Goal: Task Accomplishment & Management: Manage account settings

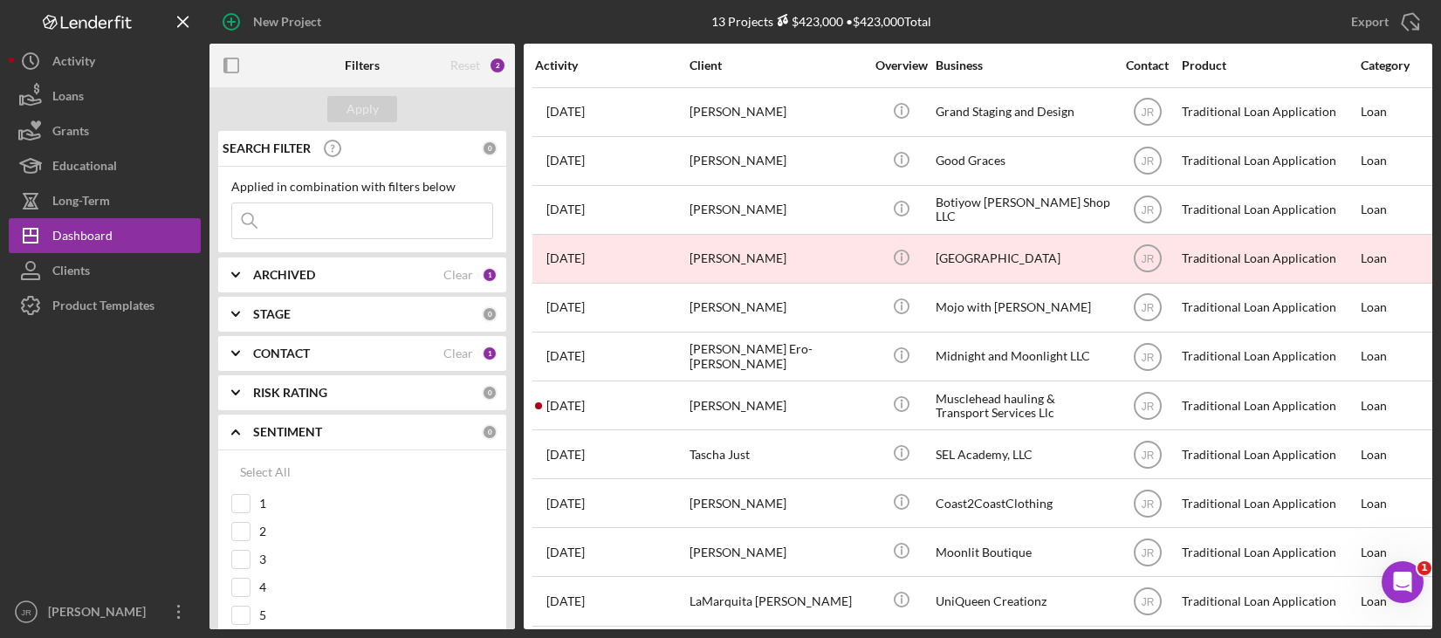
click at [86, 550] on div at bounding box center [105, 458] width 192 height 271
click at [236, 347] on icon "Icon/Expander" at bounding box center [236, 354] width 44 height 44
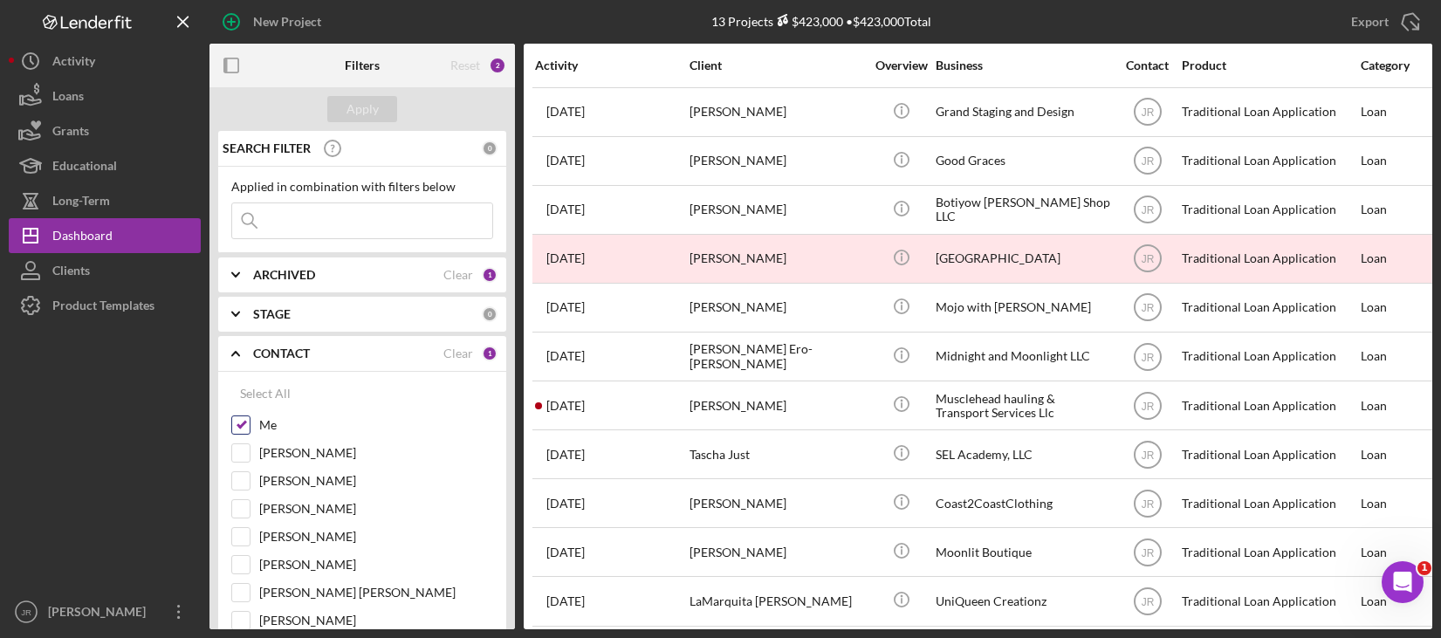
click at [244, 427] on input "Me" at bounding box center [240, 424] width 17 height 17
checkbox input "false"
click at [234, 564] on input "[PERSON_NAME]" at bounding box center [240, 564] width 17 height 17
checkbox input "true"
click at [357, 109] on div "Apply" at bounding box center [363, 109] width 32 height 26
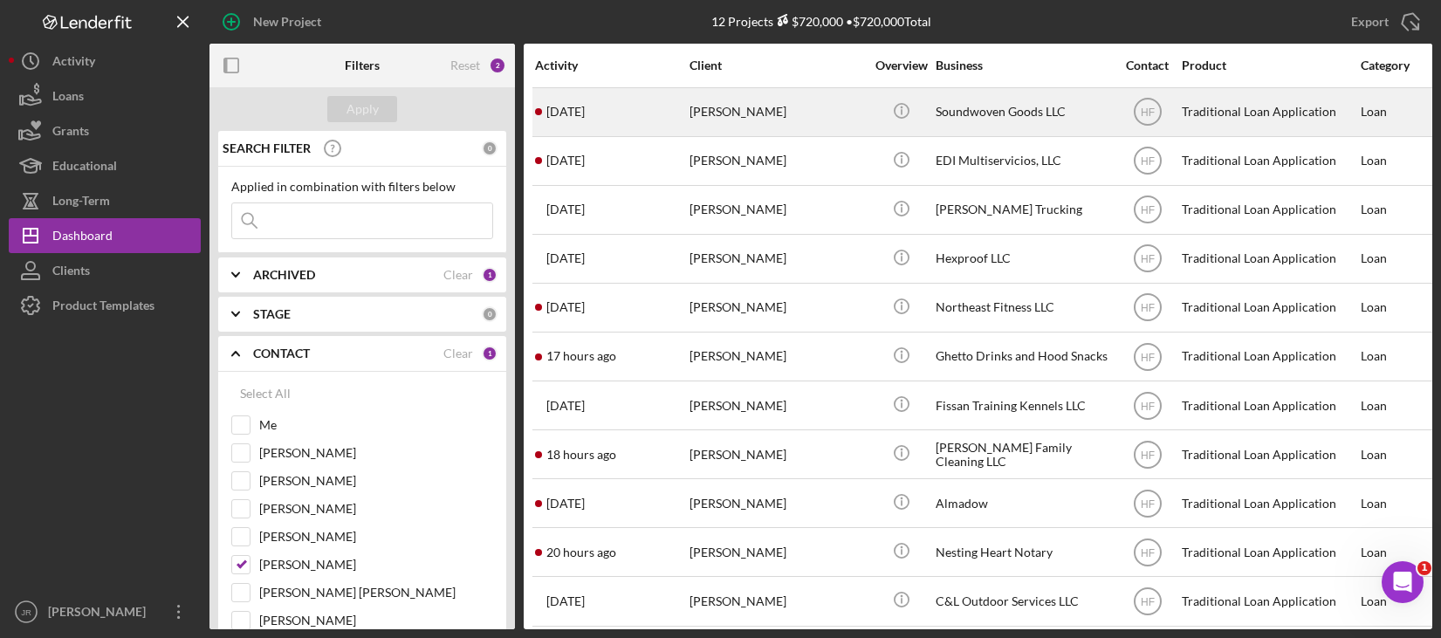
click at [752, 118] on div "[PERSON_NAME]" at bounding box center [777, 112] width 175 height 46
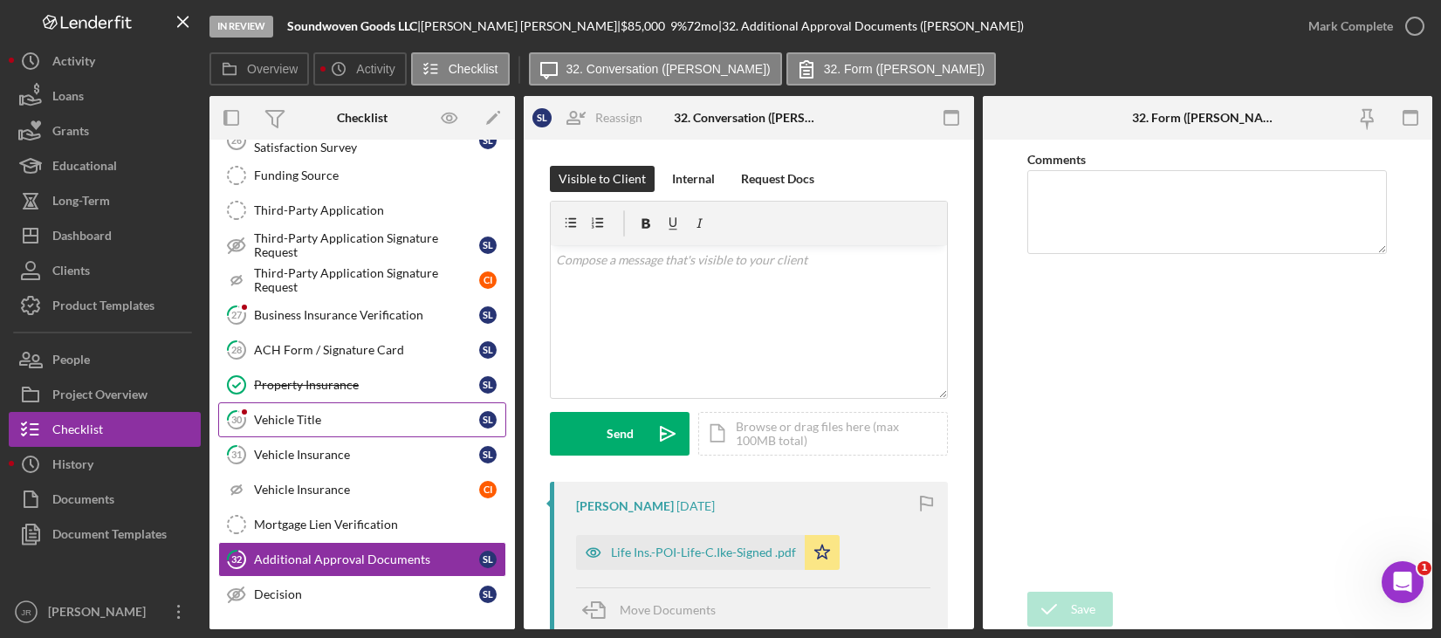
scroll to position [676, 0]
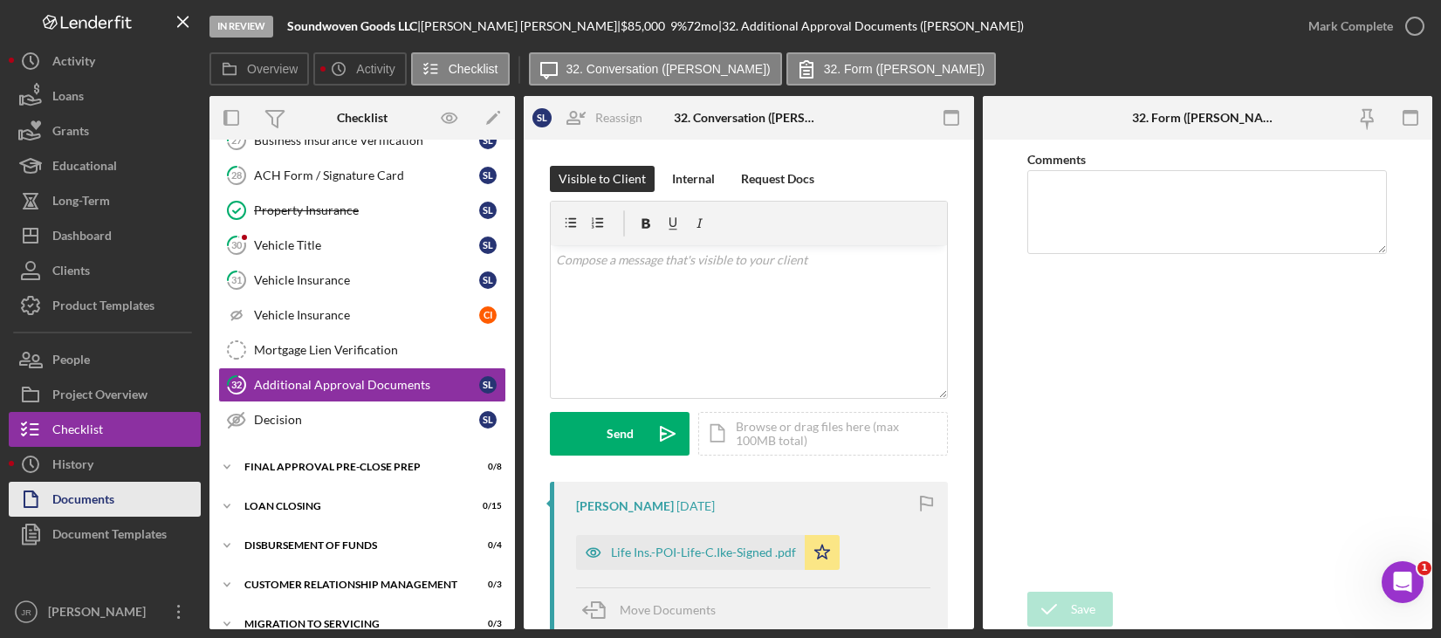
click at [93, 498] on div "Documents" at bounding box center [83, 501] width 62 height 39
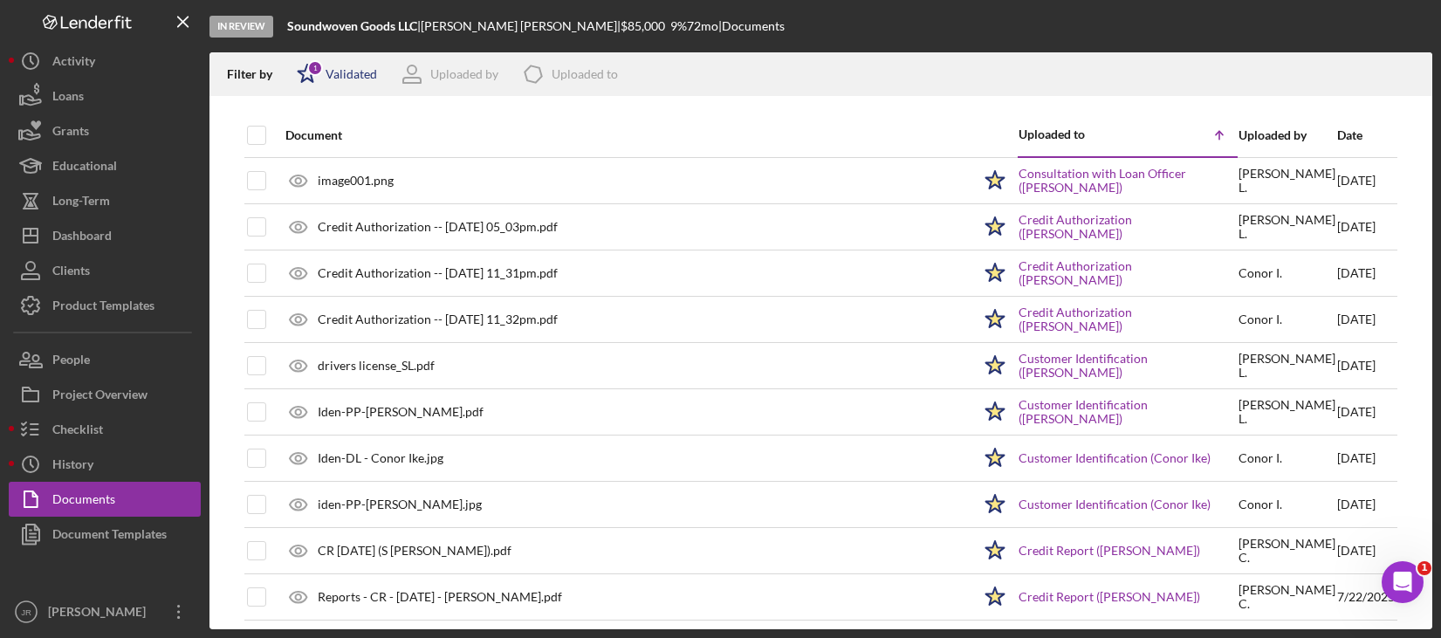
click at [344, 68] on div "Validated" at bounding box center [351, 74] width 51 height 14
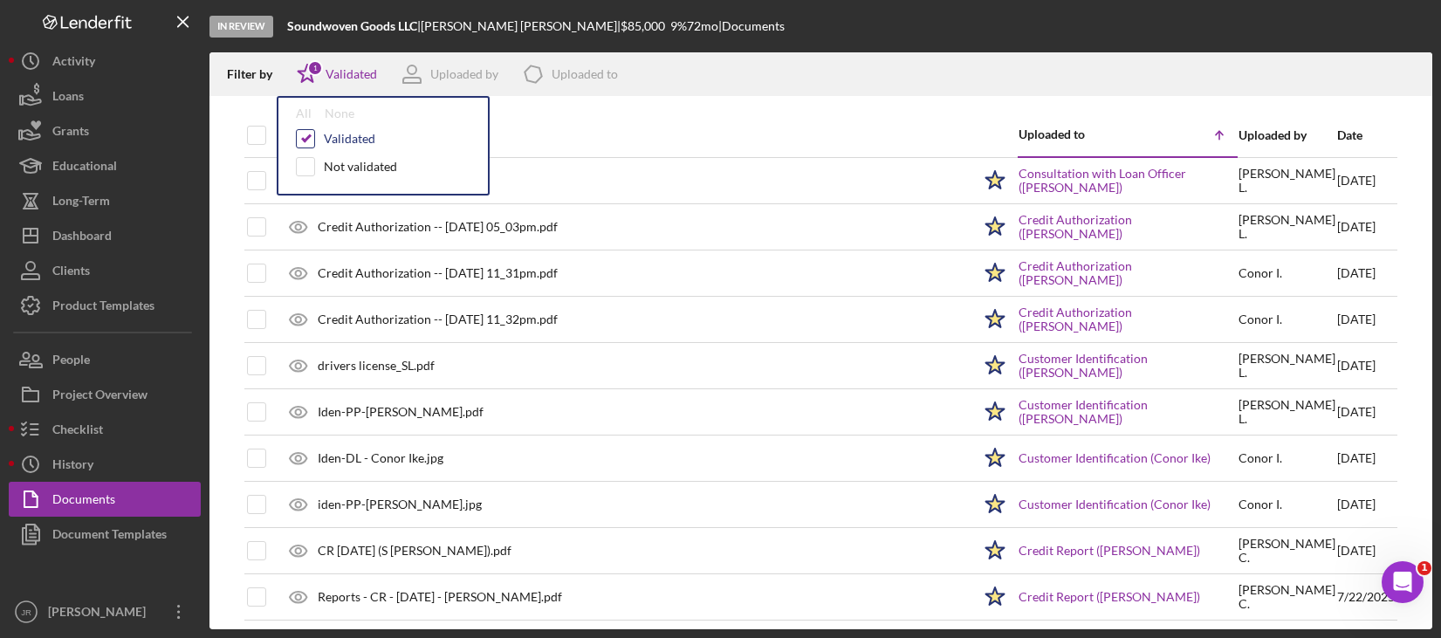
click at [312, 132] on input "checkbox" at bounding box center [305, 138] width 17 height 17
checkbox input "false"
click at [891, 114] on div "Document" at bounding box center [628, 135] width 686 height 42
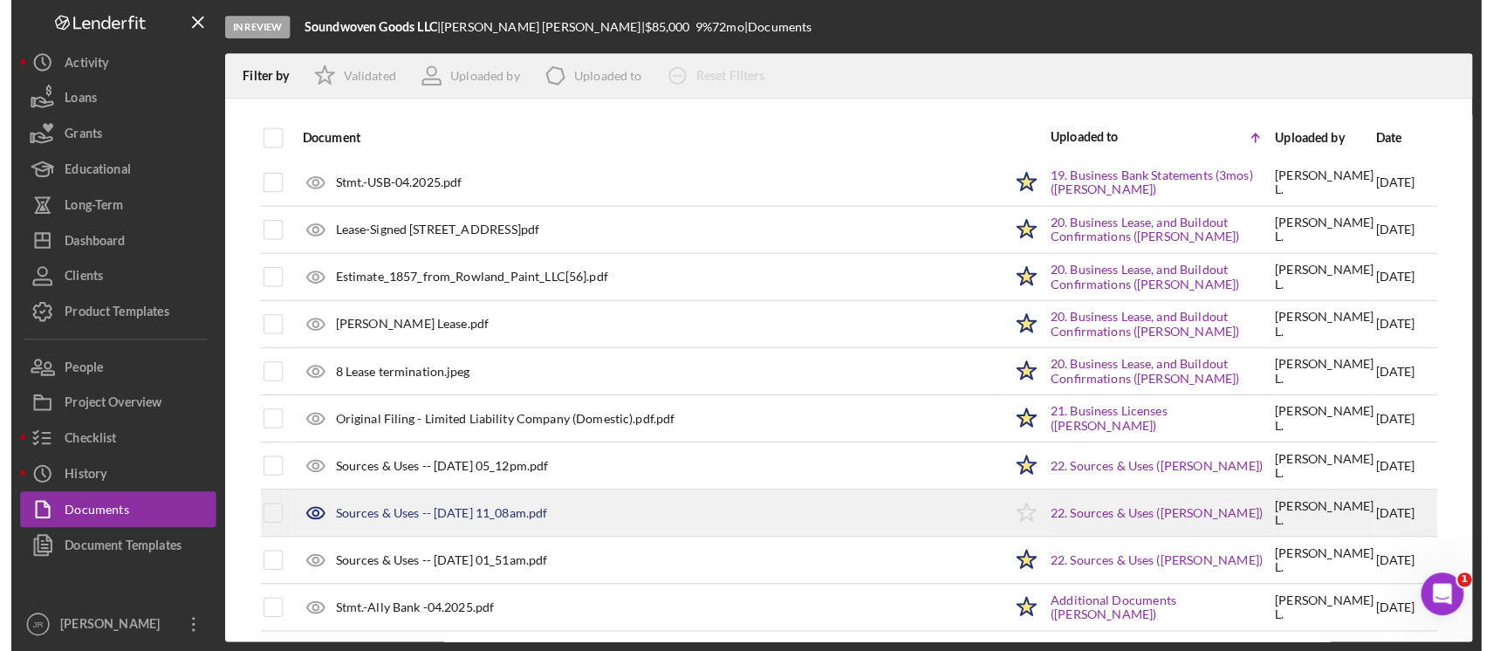
scroll to position [2884, 0]
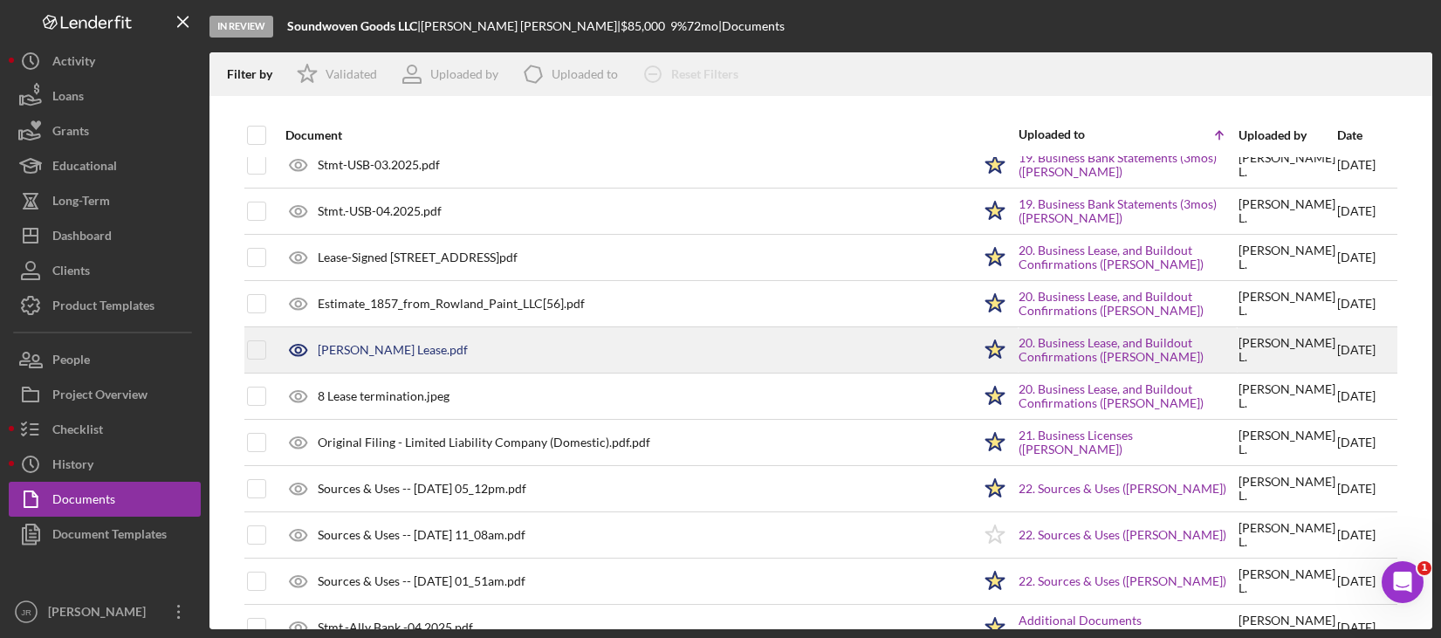
click at [468, 352] on div "[PERSON_NAME] Lease.pdf" at bounding box center [624, 350] width 695 height 44
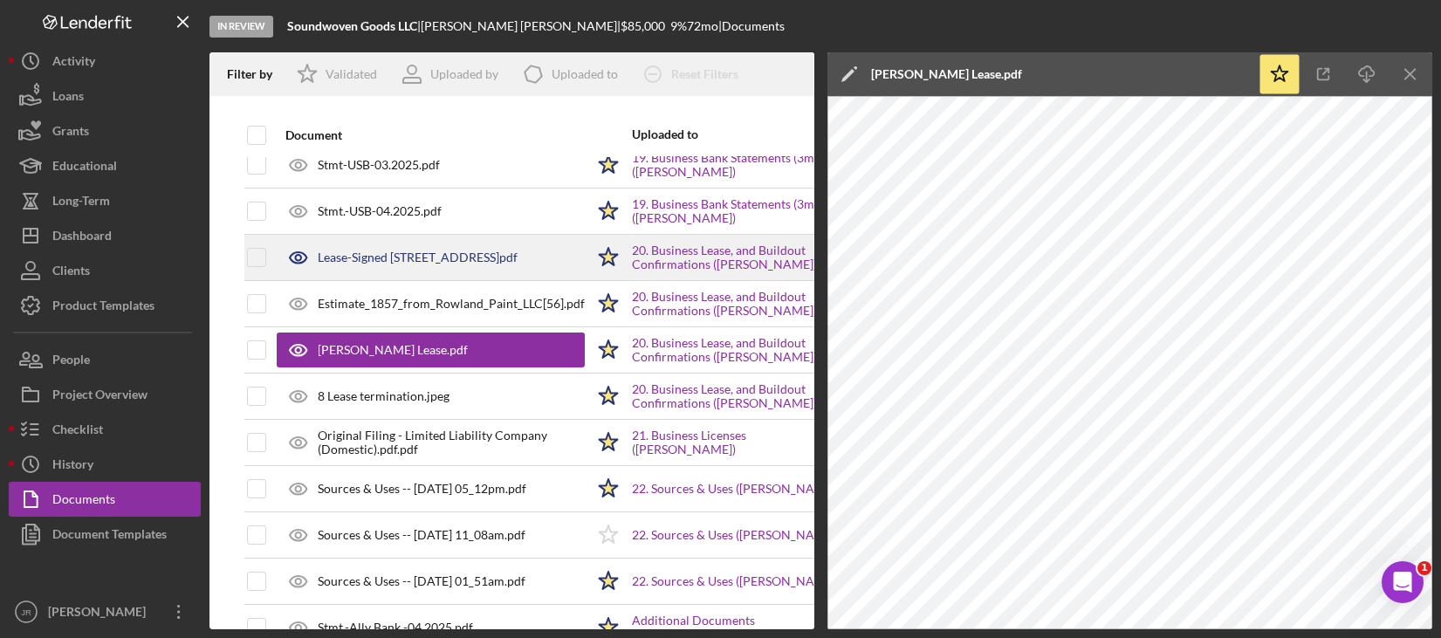
click at [470, 251] on div "Lease-Signed [STREET_ADDRESS]pdf" at bounding box center [418, 258] width 200 height 14
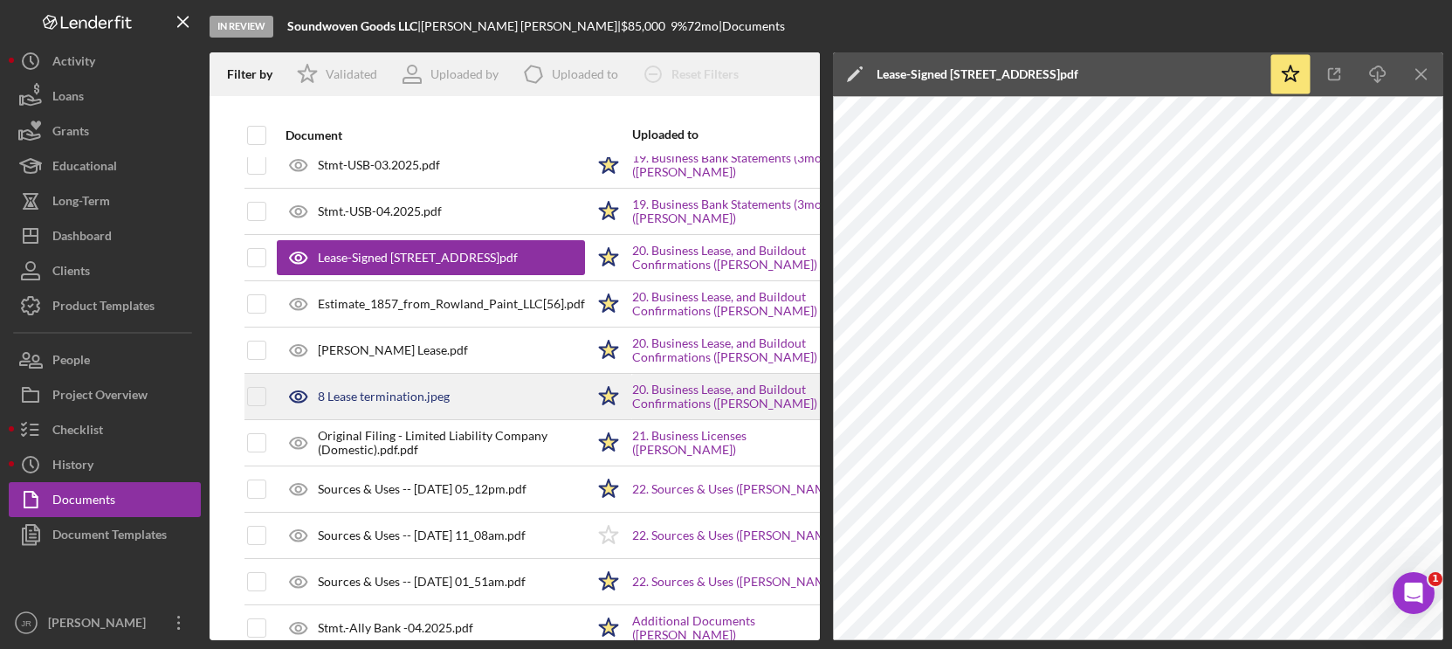
click at [393, 394] on div "8 Lease termination.jpeg" at bounding box center [384, 396] width 132 height 14
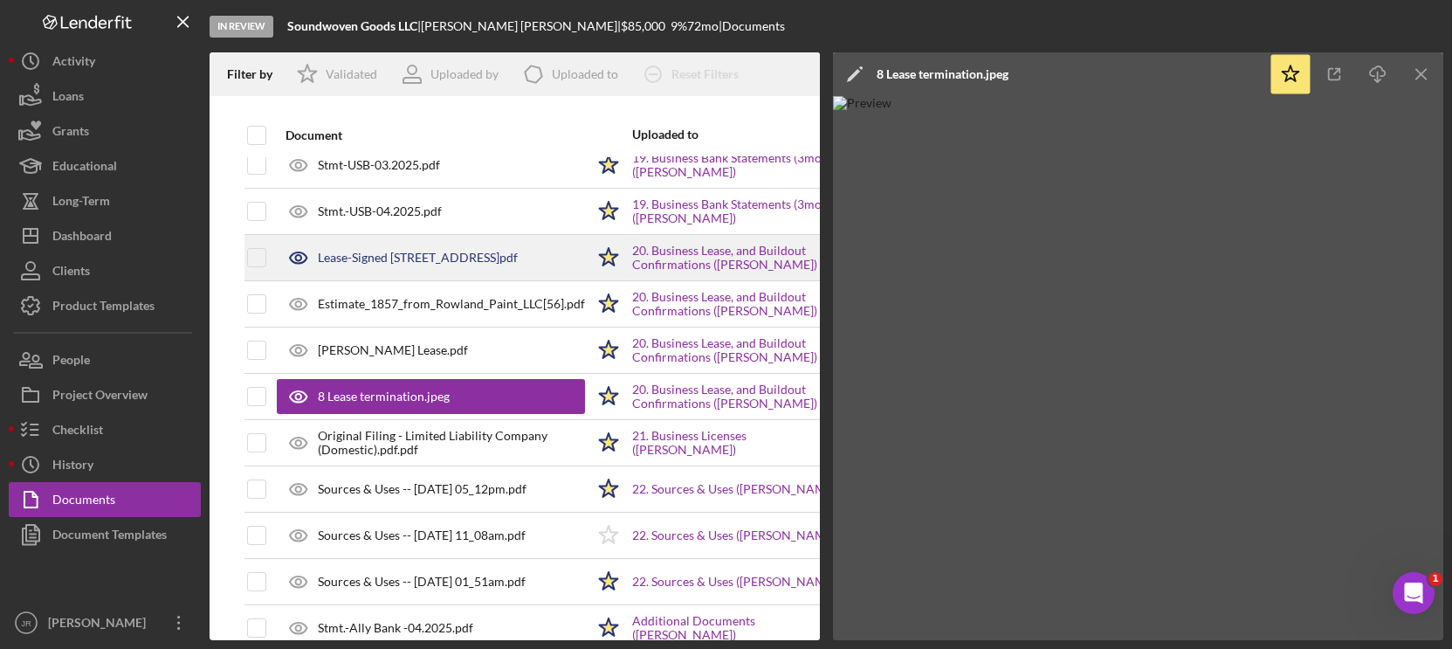
click at [518, 257] on div "Lease-Signed [STREET_ADDRESS]pdf" at bounding box center [418, 258] width 200 height 14
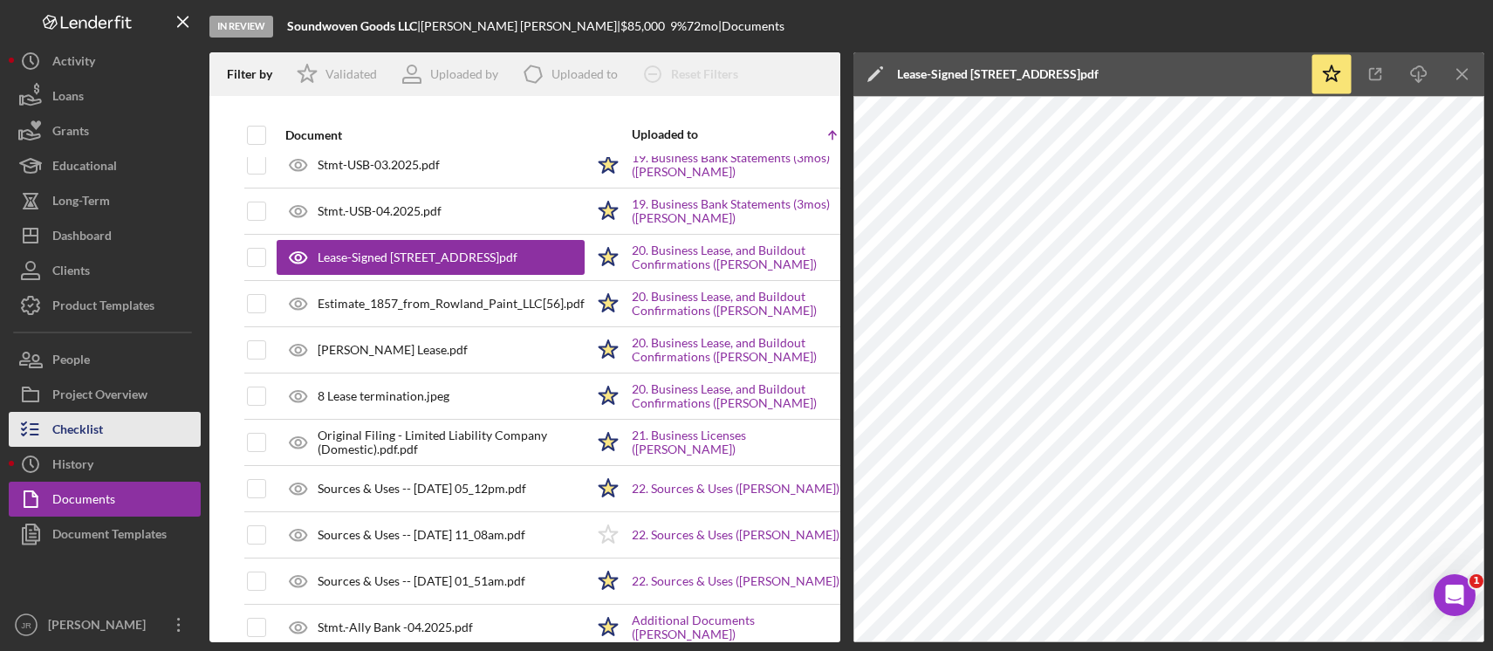
click at [86, 434] on div "Checklist" at bounding box center [77, 431] width 51 height 39
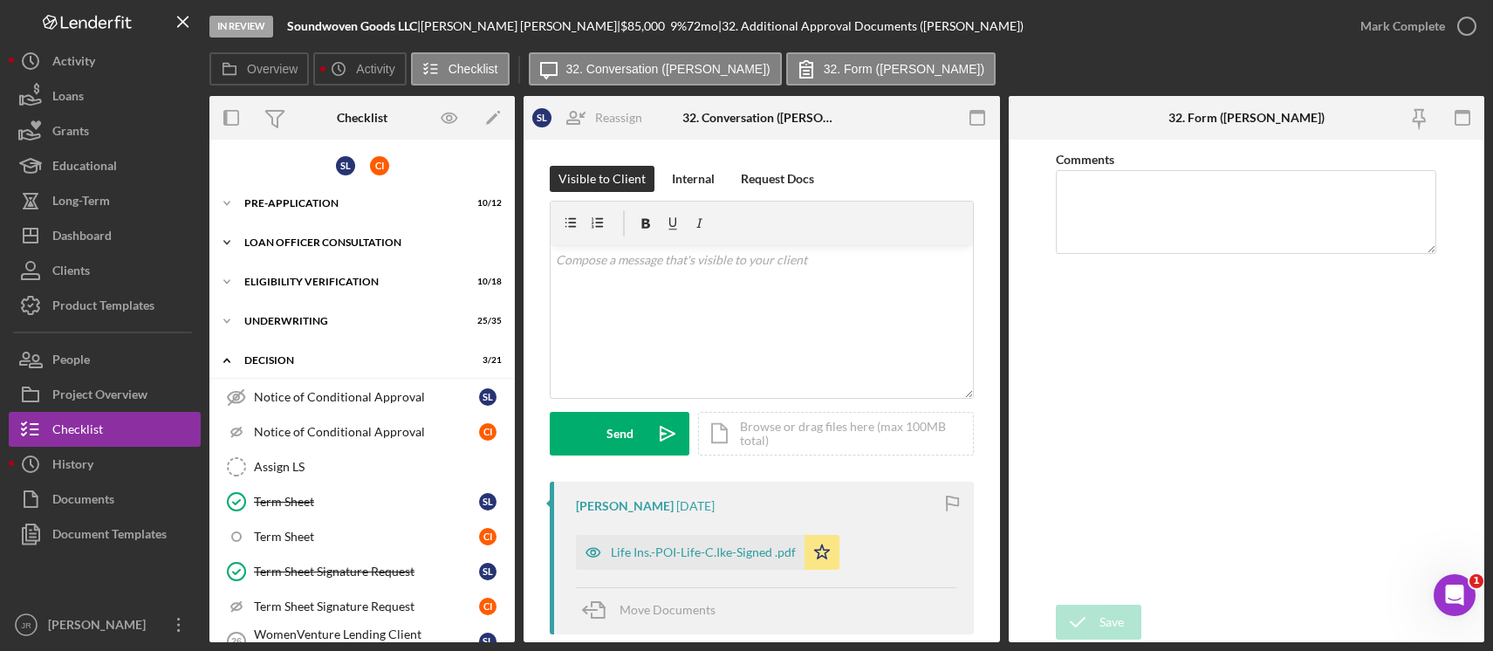
click at [296, 243] on div "Loan Officer Consultation" at bounding box center [368, 242] width 249 height 10
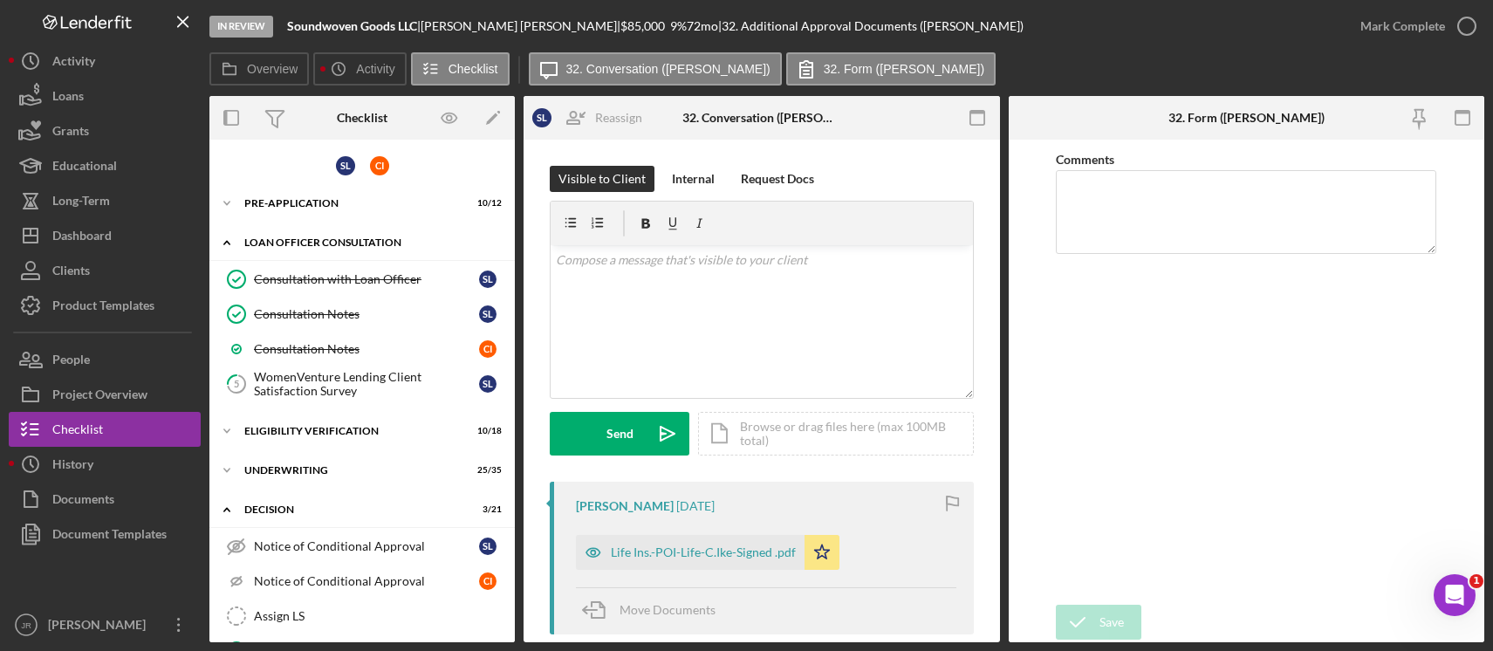
click at [287, 231] on div "Icon/Expander Loan Officer Consultation 3 / 4" at bounding box center [362, 243] width 306 height 36
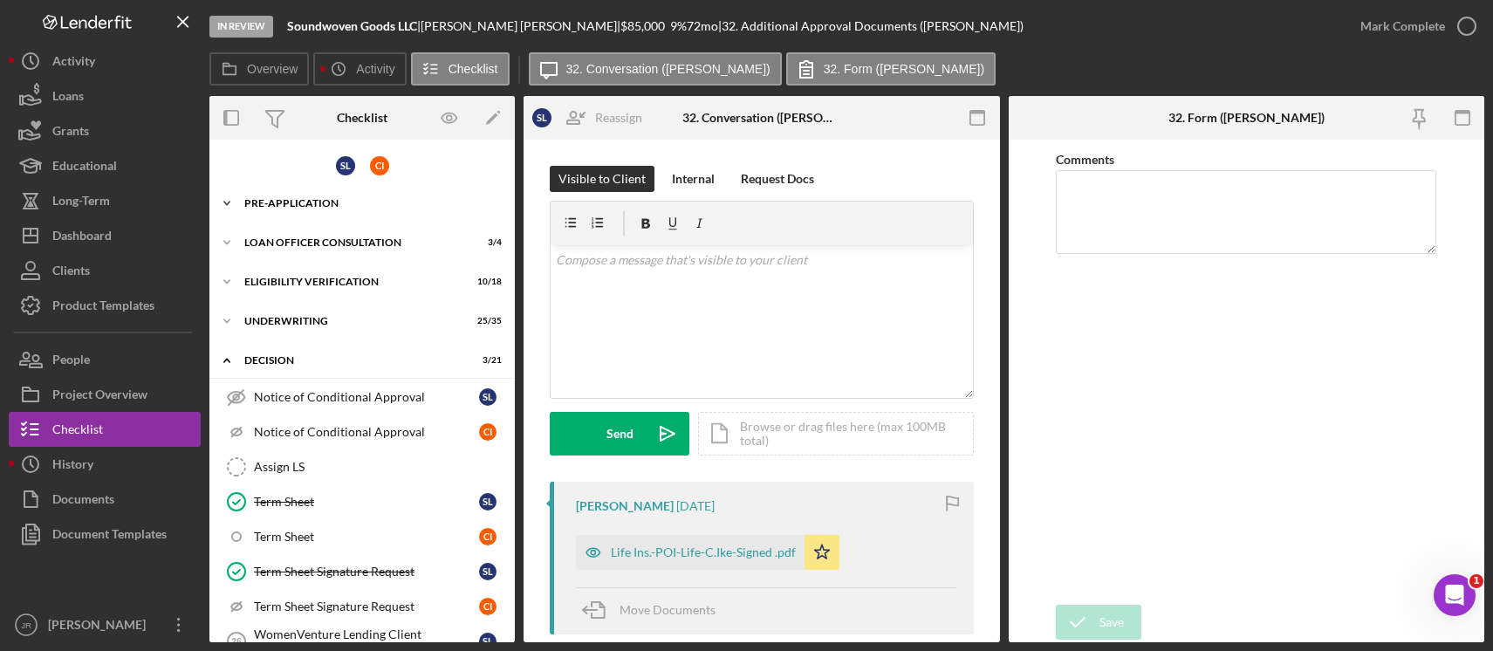
click at [283, 203] on div "Pre-Application" at bounding box center [368, 203] width 249 height 10
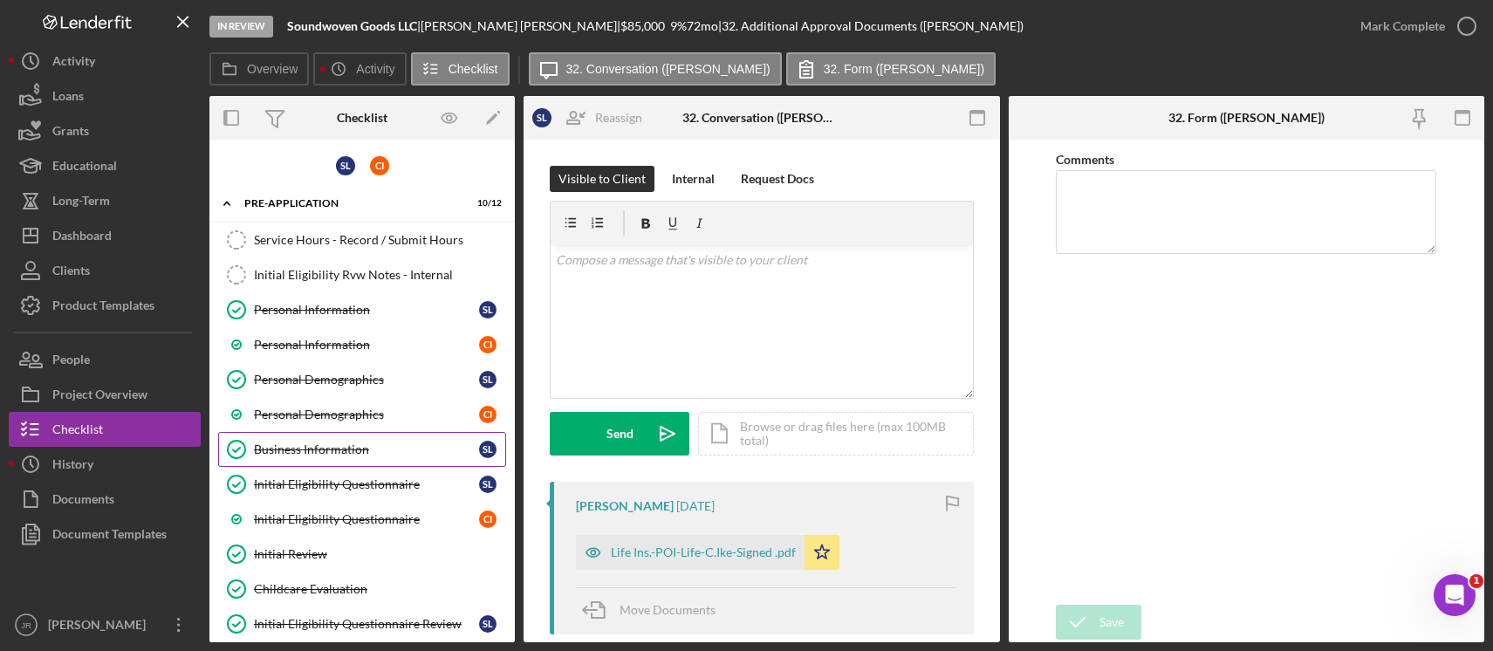
click at [320, 450] on div "Business Information" at bounding box center [366, 450] width 225 height 14
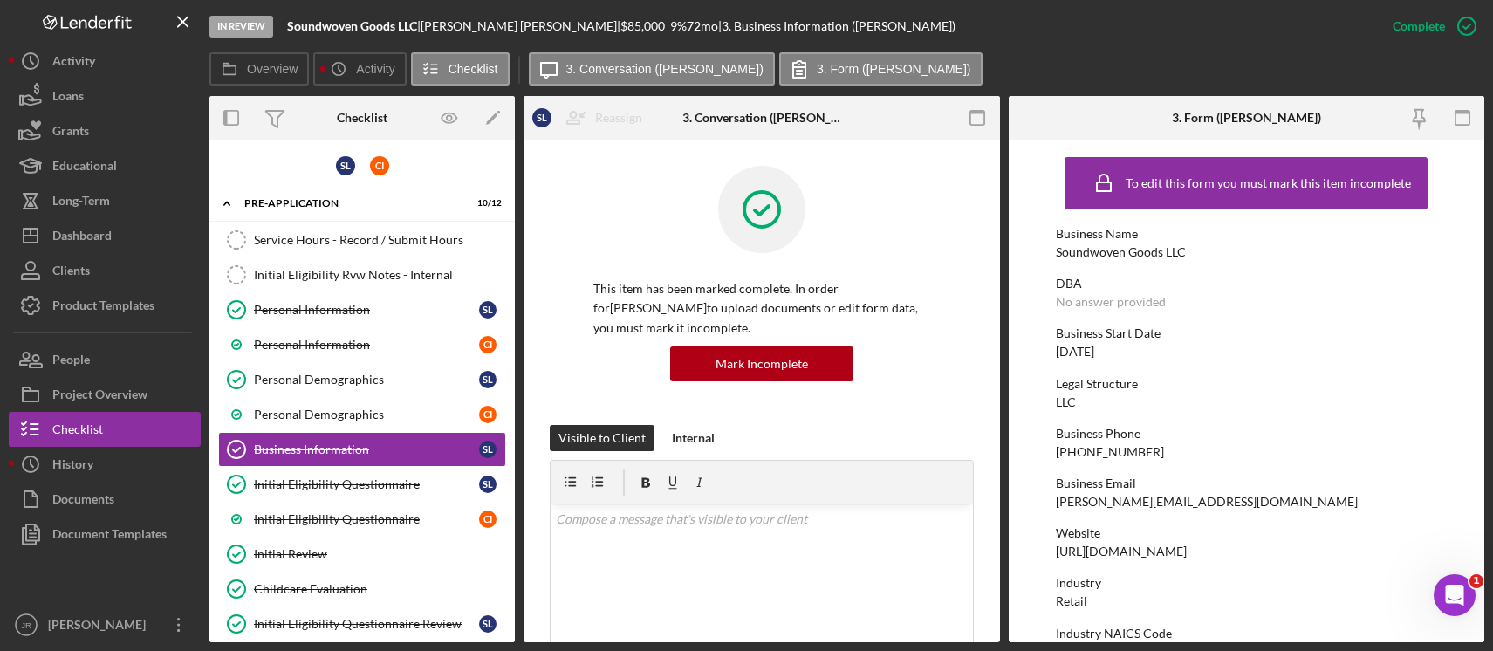
scroll to position [87, 0]
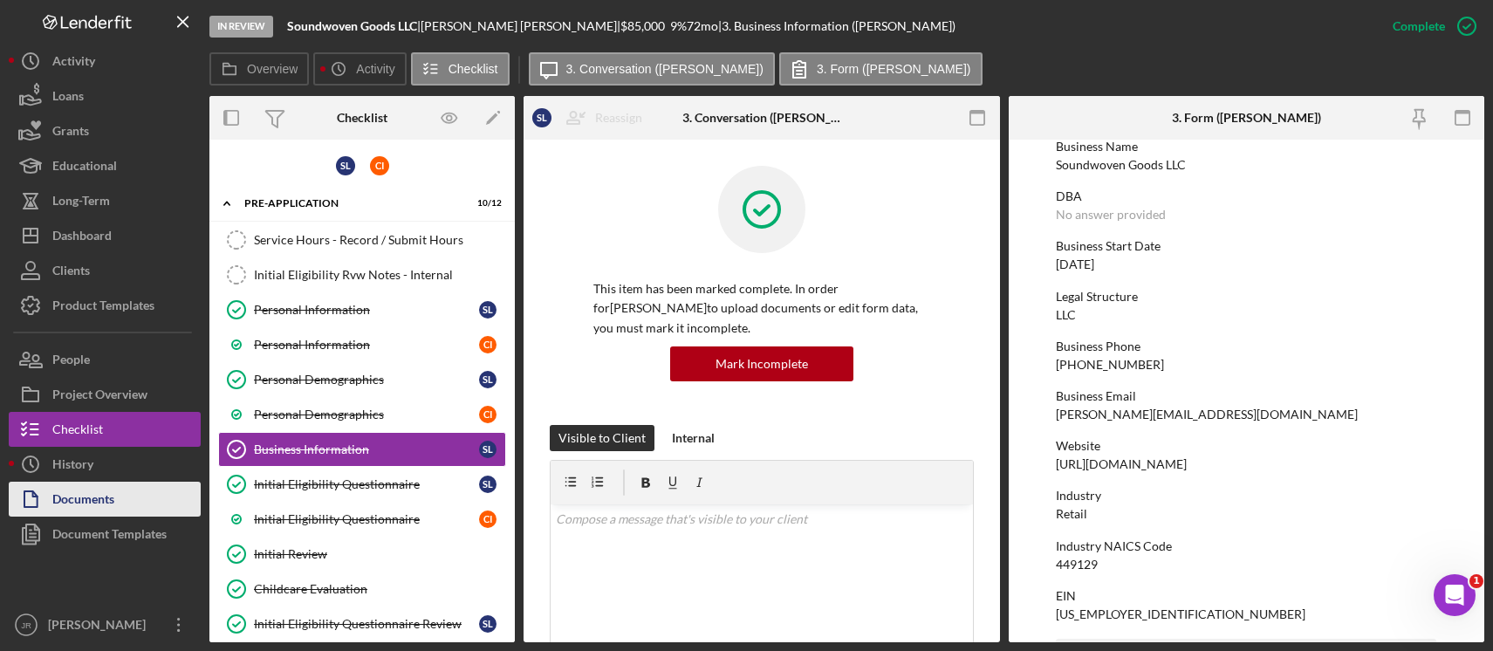
drag, startPoint x: 86, startPoint y: 459, endPoint x: 103, endPoint y: 498, distance: 41.8
click at [86, 459] on div "History" at bounding box center [72, 466] width 41 height 39
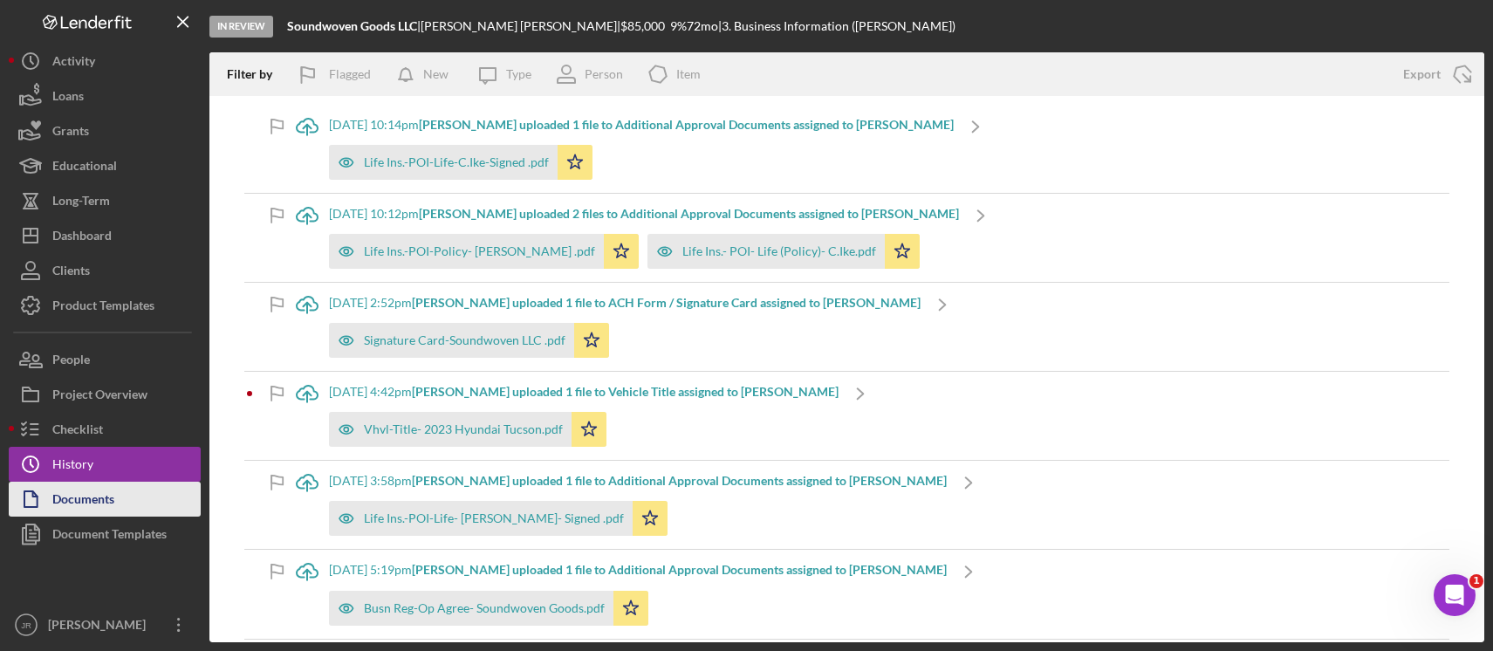
click at [101, 500] on div "Documents" at bounding box center [83, 501] width 62 height 39
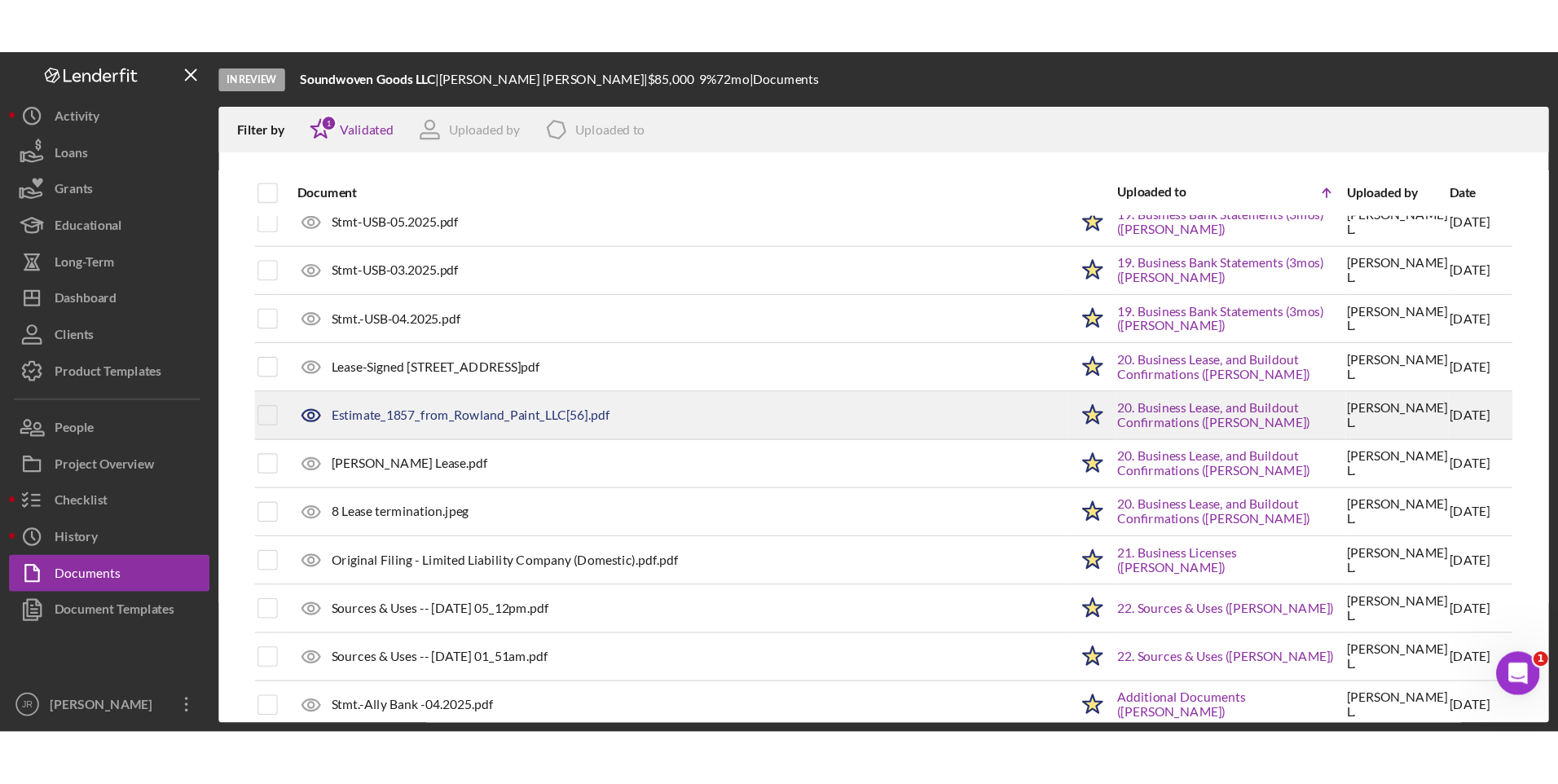
scroll to position [2362, 0]
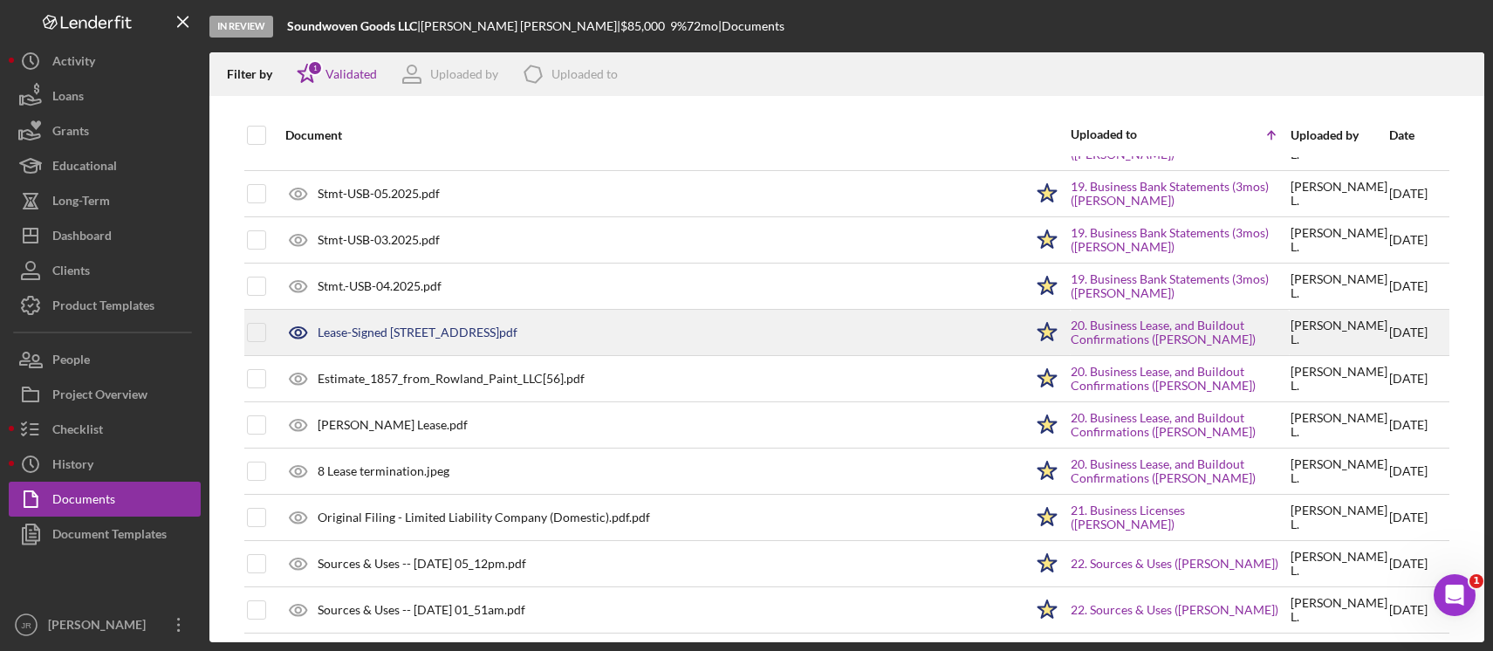
click at [471, 326] on div "Lease-Signed [STREET_ADDRESS]pdf" at bounding box center [418, 333] width 200 height 14
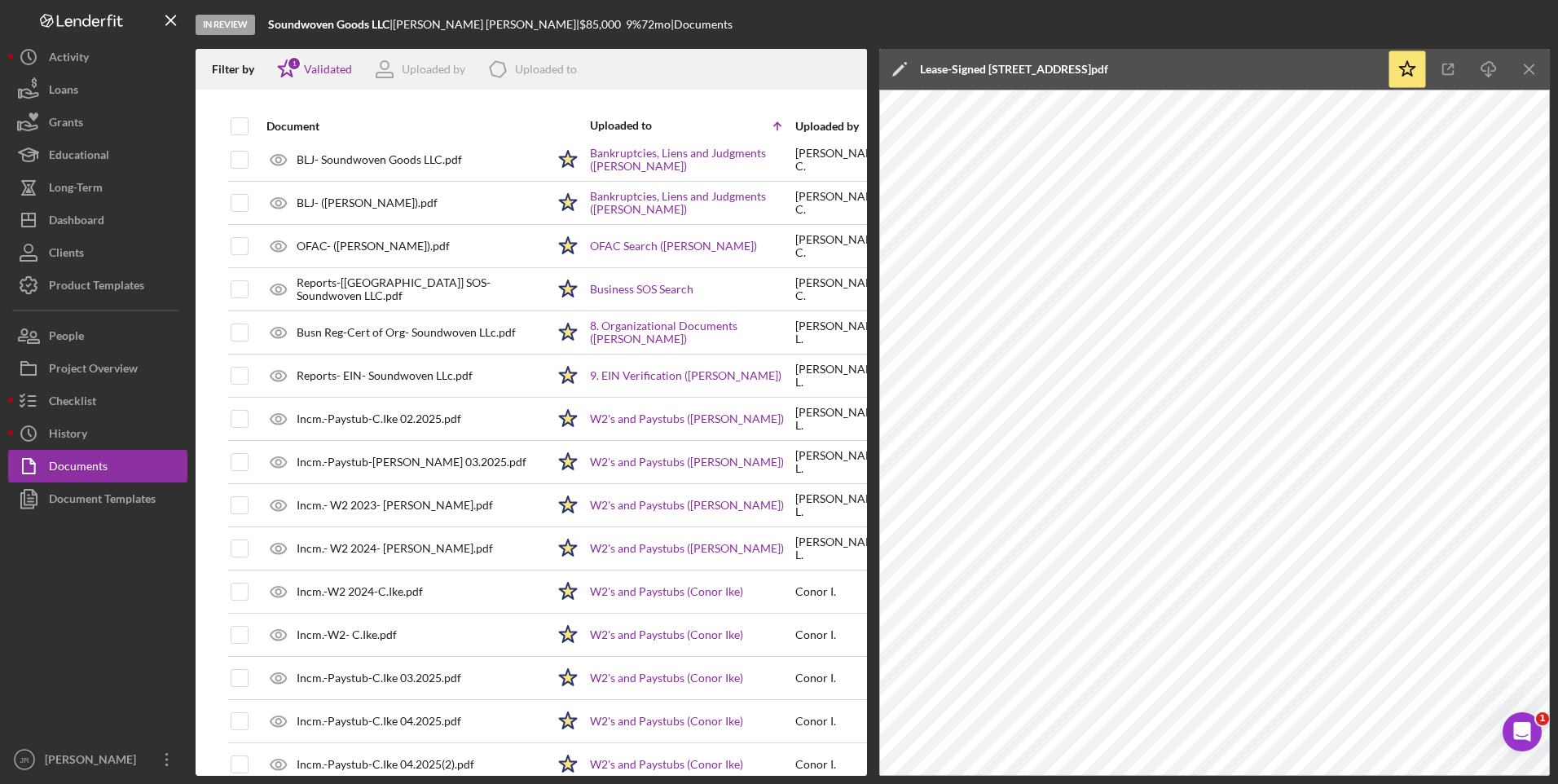
scroll to position [0, 0]
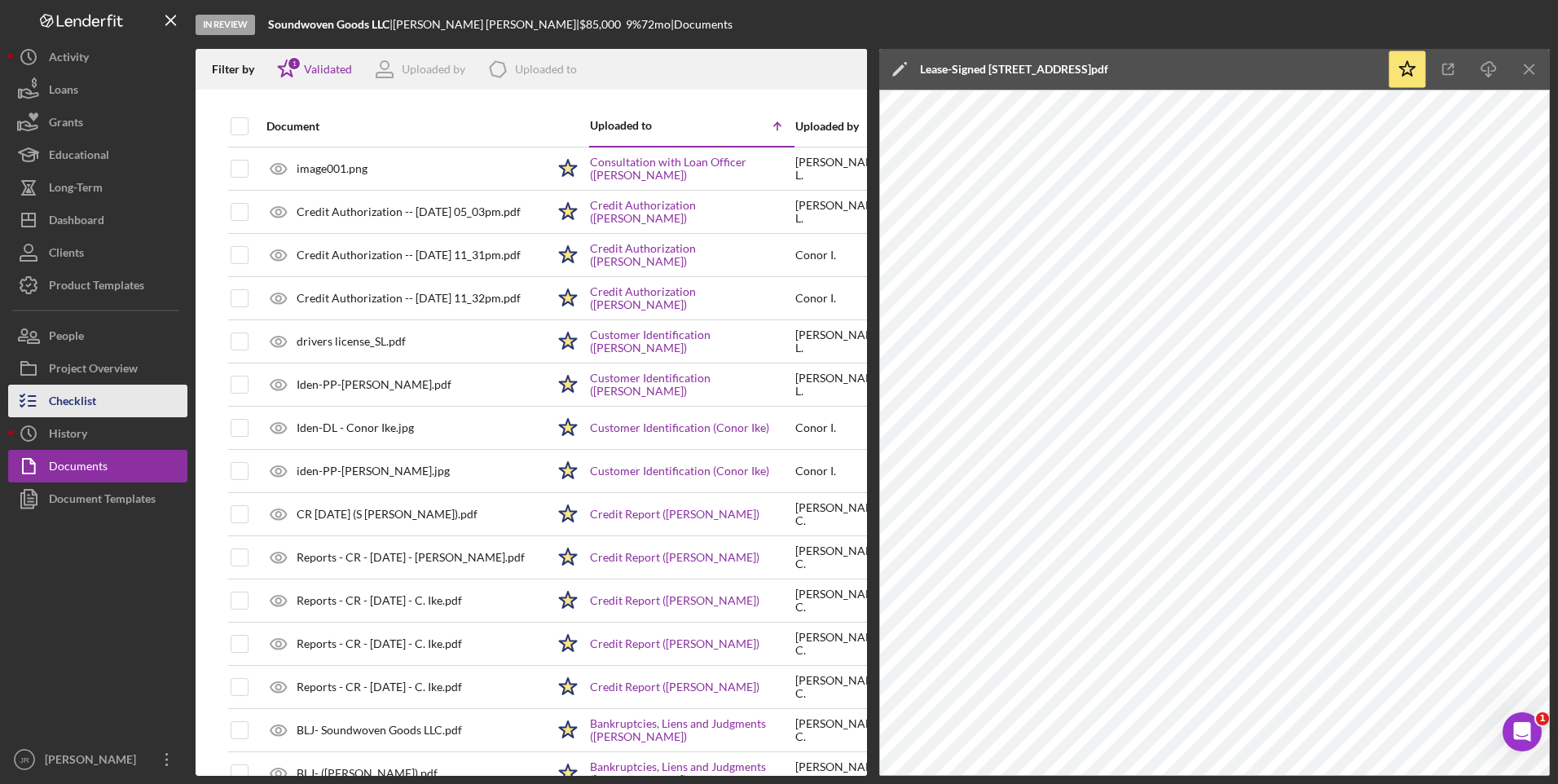
click at [53, 401] on div "Checklist" at bounding box center [72, 402] width 48 height 36
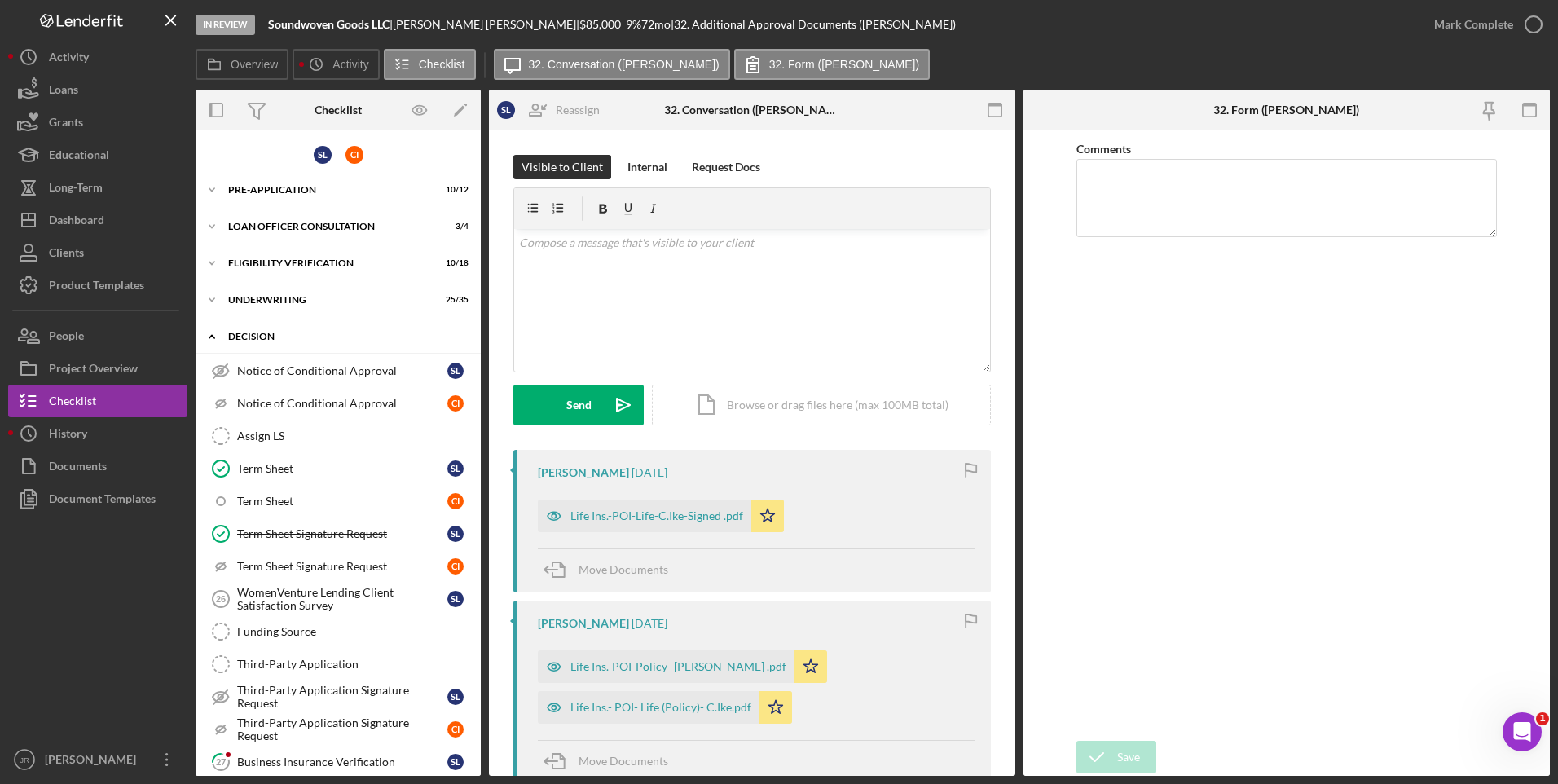
click at [212, 340] on icon "Icon/Expander" at bounding box center [211, 336] width 33 height 33
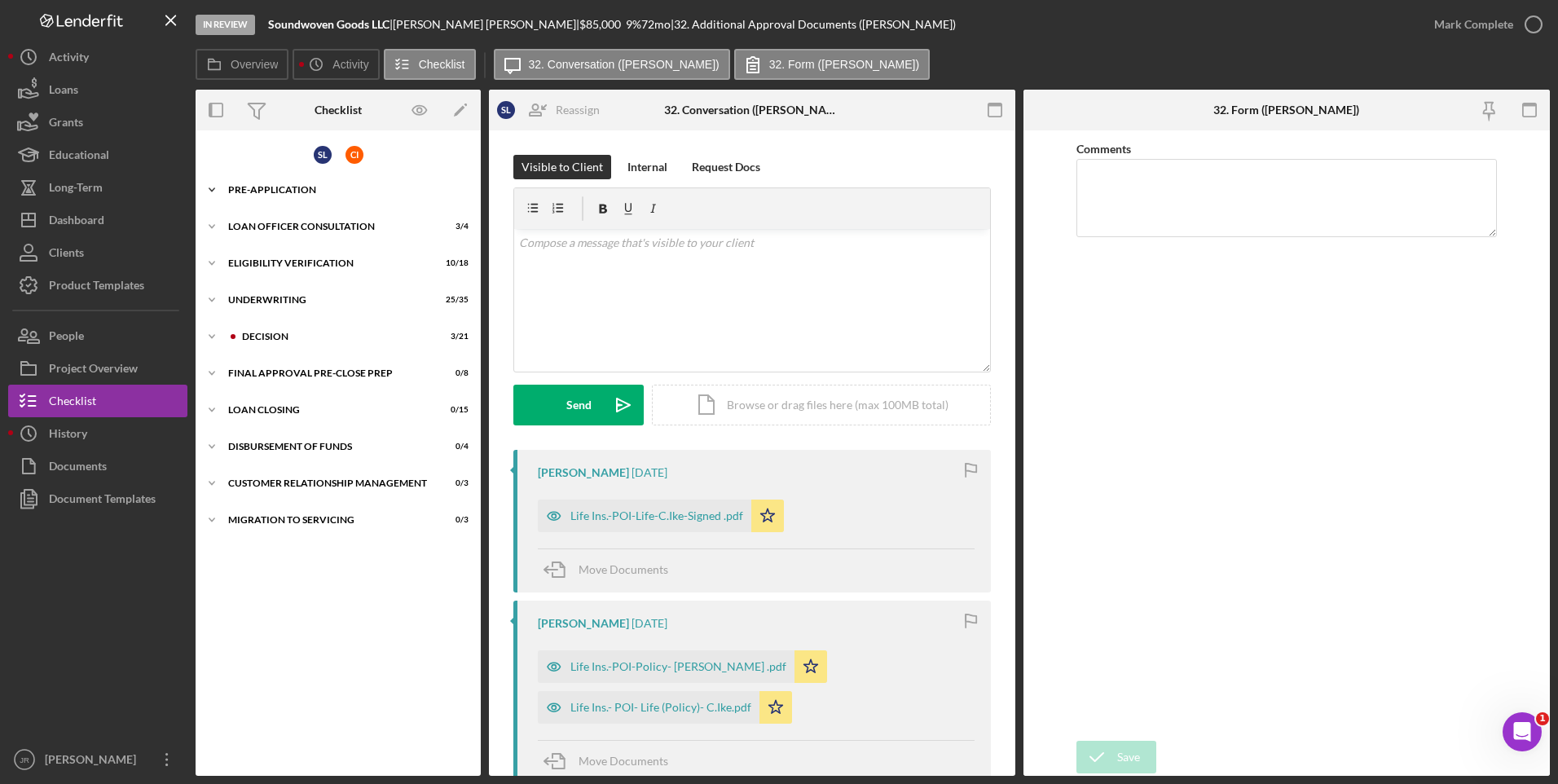
click at [205, 185] on icon "Icon/Expander" at bounding box center [211, 189] width 33 height 33
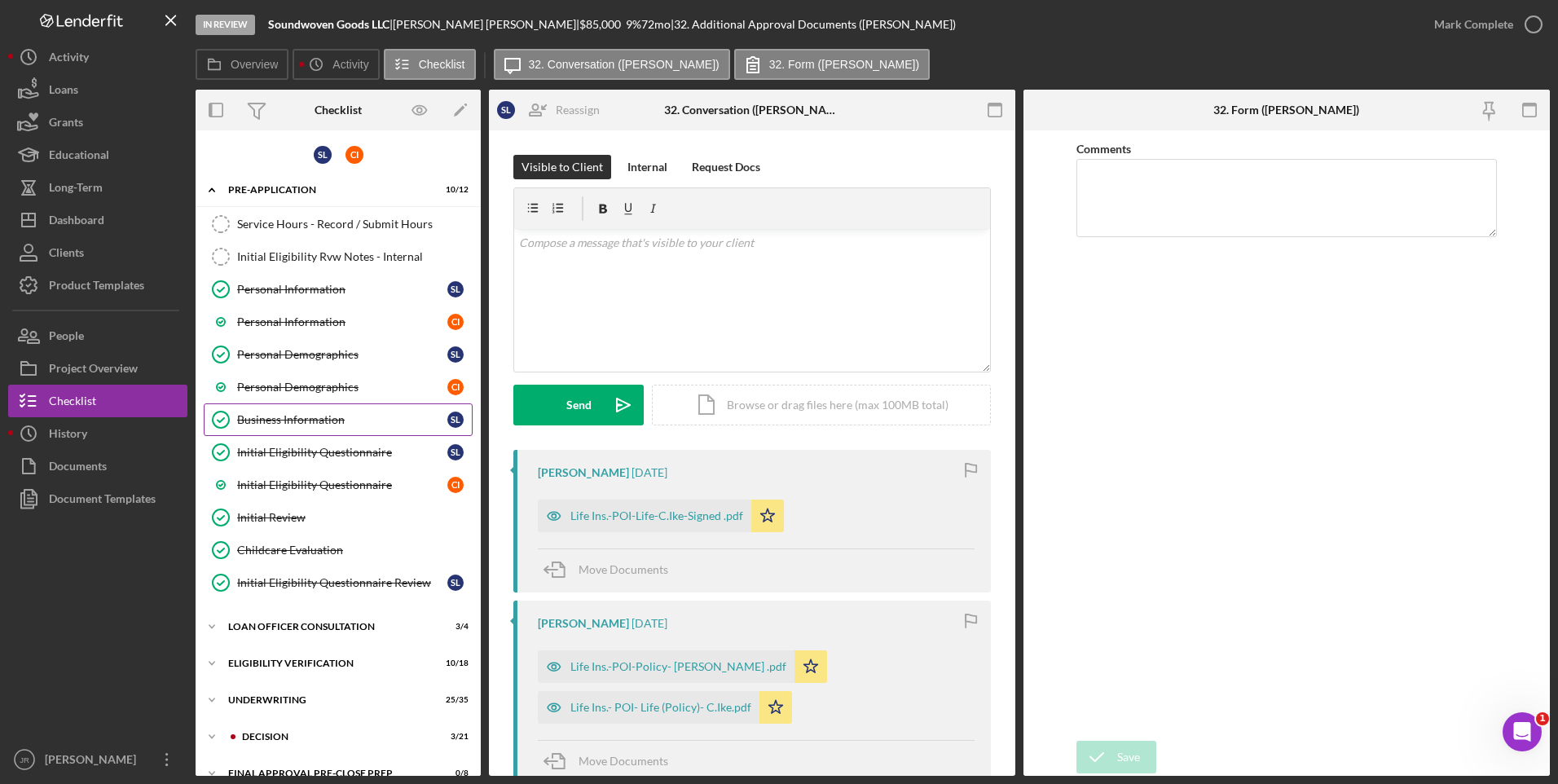
click at [272, 412] on link "Business Information Business Information S L" at bounding box center [338, 419] width 269 height 33
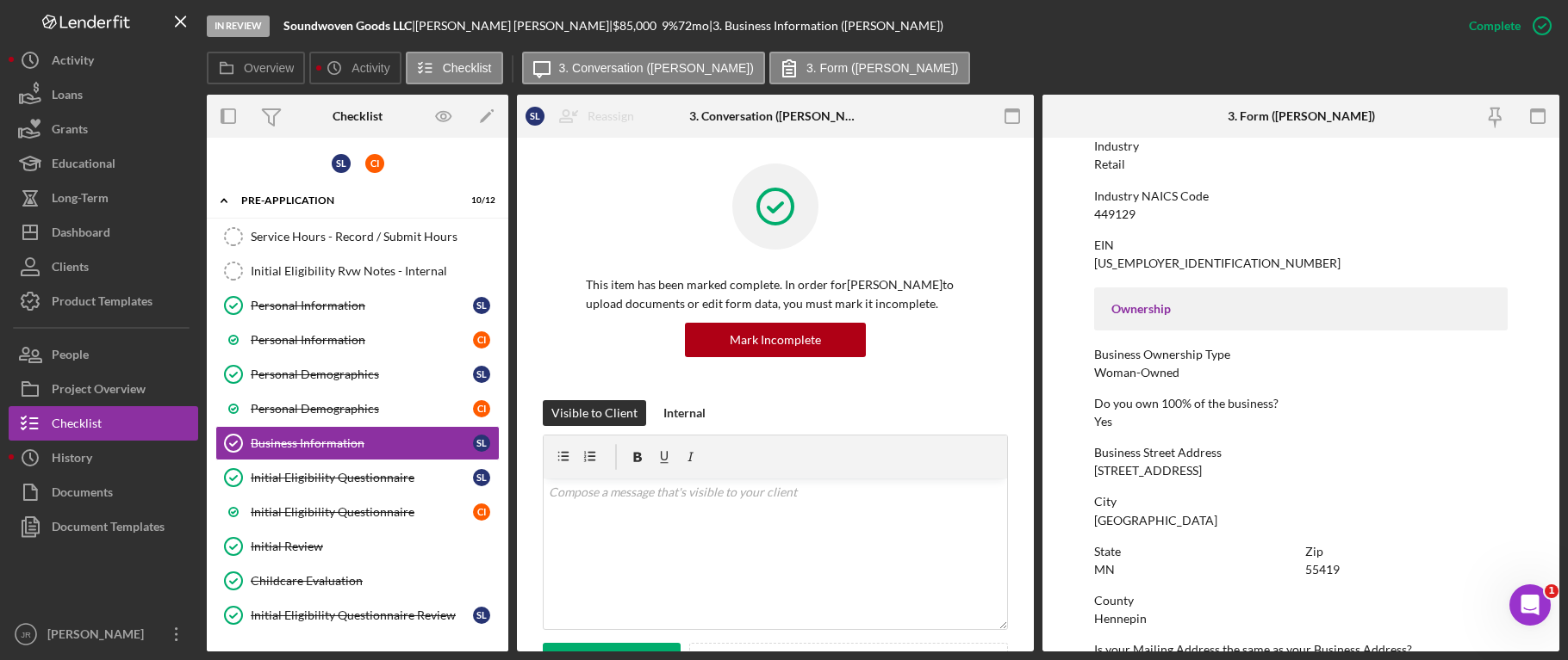
scroll to position [430, 0]
click at [1302, 78] on div "Overview Icon/History Activity Checklist Icon/Message 3. Conversation ([PERSON_…" at bounding box center [882, 68] width 1352 height 35
click at [1129, 69] on div "Overview Icon/History Activity Checklist Icon/Message 3. Conversation ([PERSON_…" at bounding box center [882, 68] width 1352 height 35
click at [1135, 48] on div "In Review Soundwoven Goods LLC | [PERSON_NAME] | $85,000 9 % 72 mo | 3. Busines…" at bounding box center [828, 26] width 1244 height 51
click at [1302, 33] on div "In Review Soundwoven Goods LLC | [PERSON_NAME] | $85,000 9 % 72 mo | 3. Busines…" at bounding box center [828, 26] width 1244 height 51
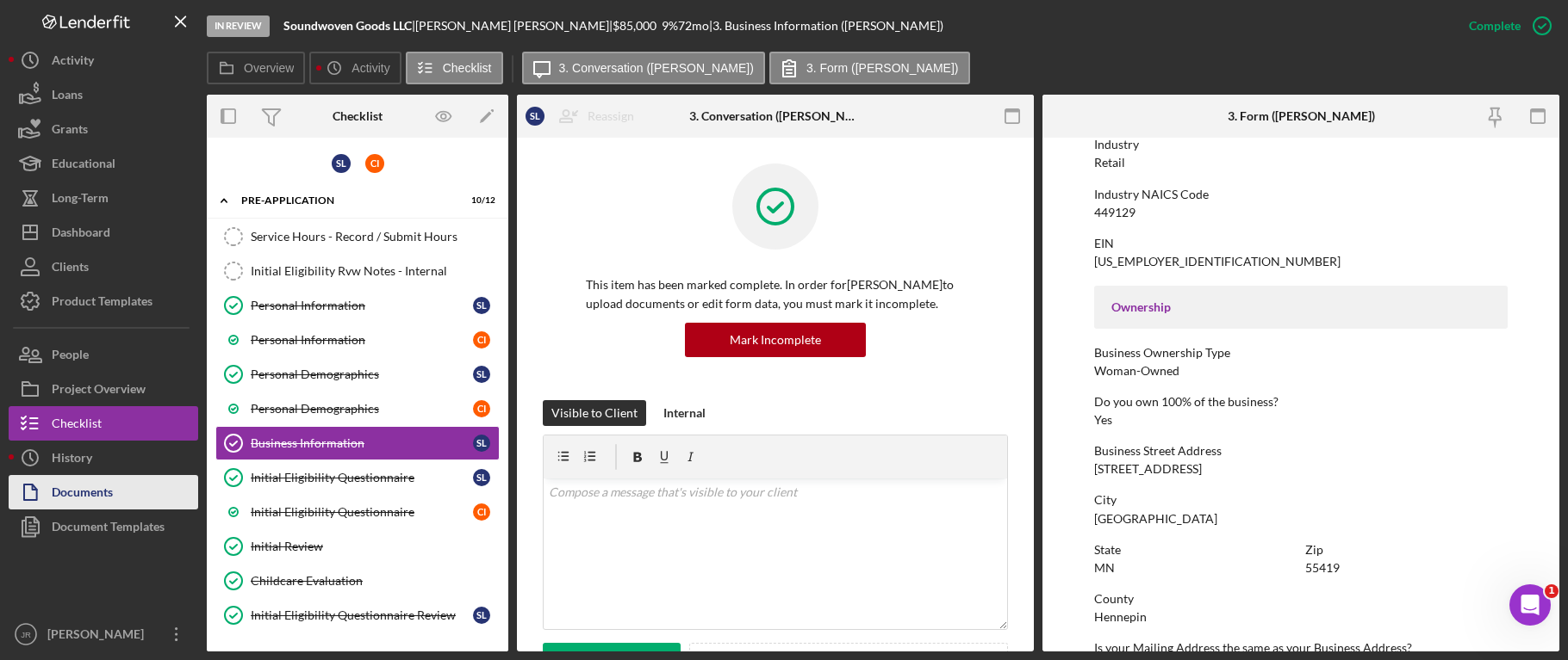
click at [78, 493] on div "Documents" at bounding box center [82, 494] width 61 height 38
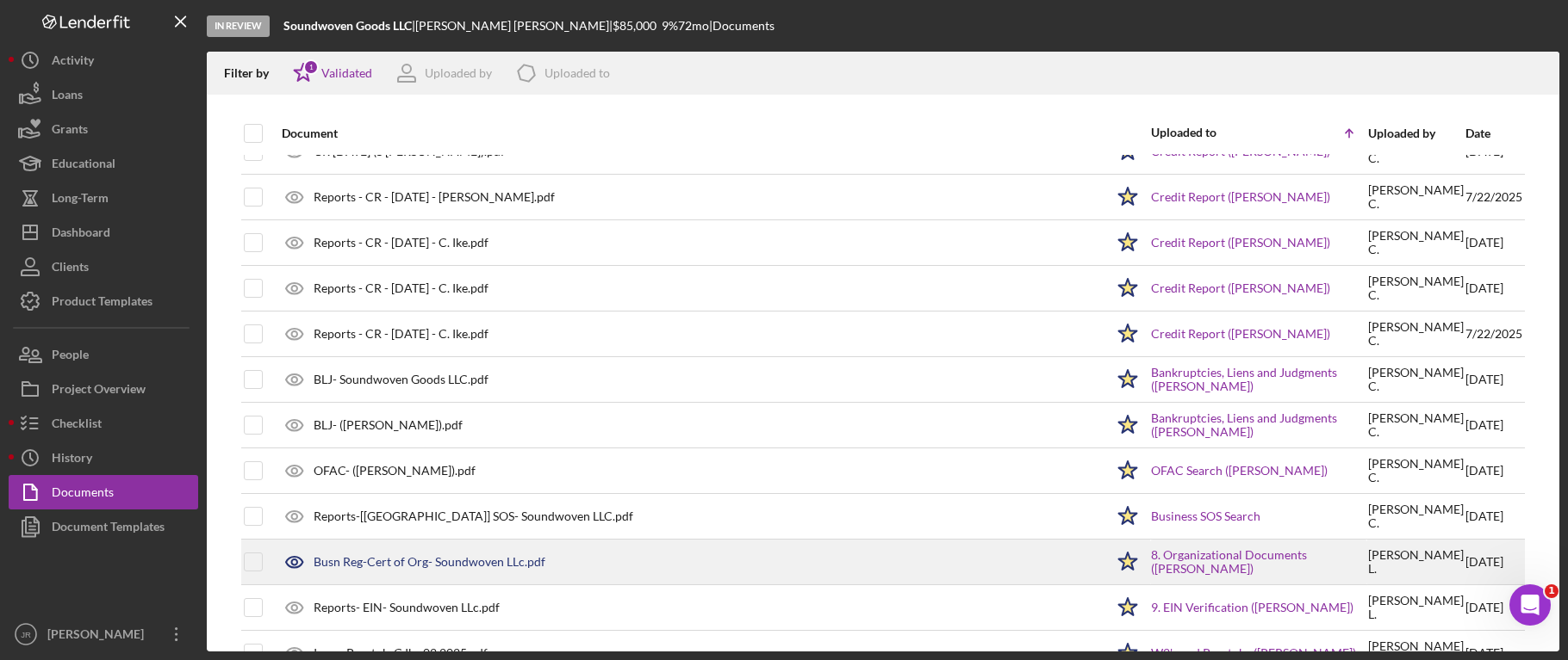
scroll to position [430, 0]
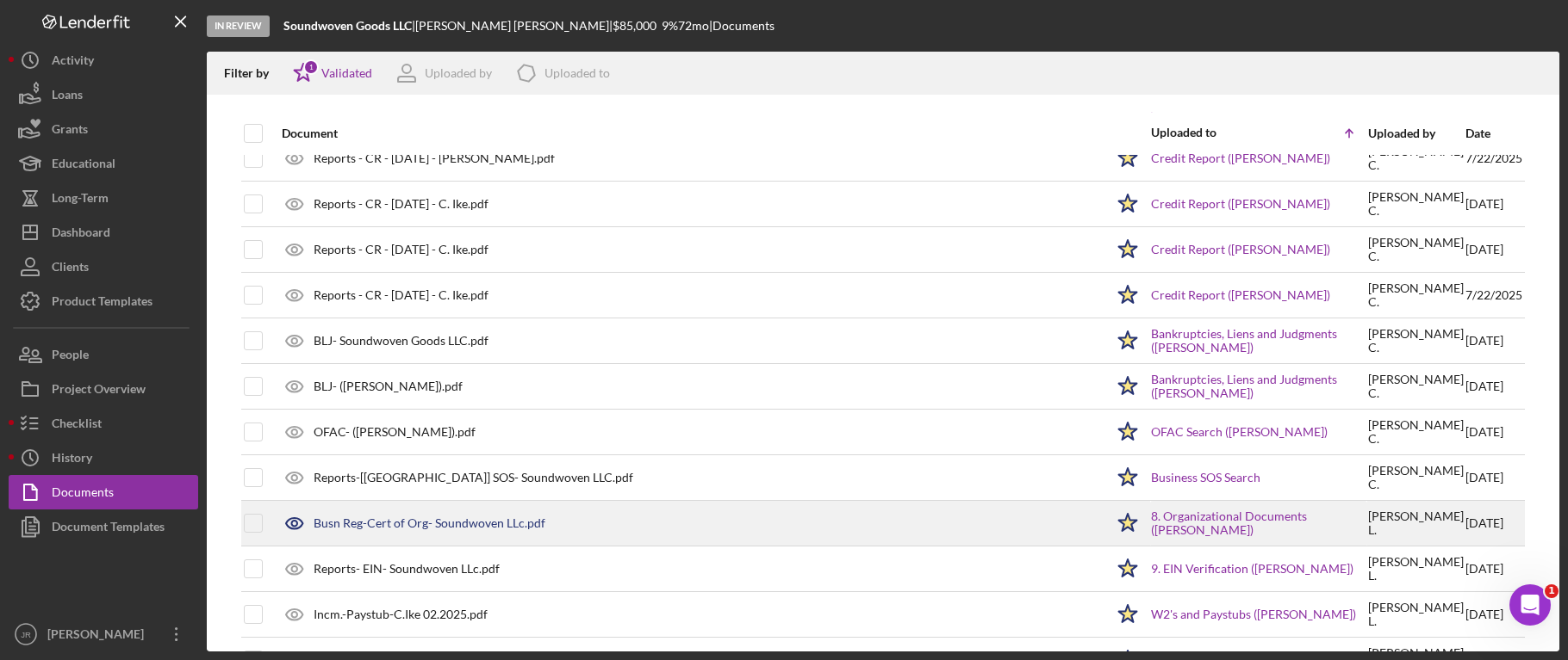
drag, startPoint x: 520, startPoint y: 529, endPoint x: 512, endPoint y: 537, distance: 11.3
click at [515, 532] on div "Busn Reg-Cert of Org- Soundwoven LLc.pdf" at bounding box center [689, 524] width 831 height 43
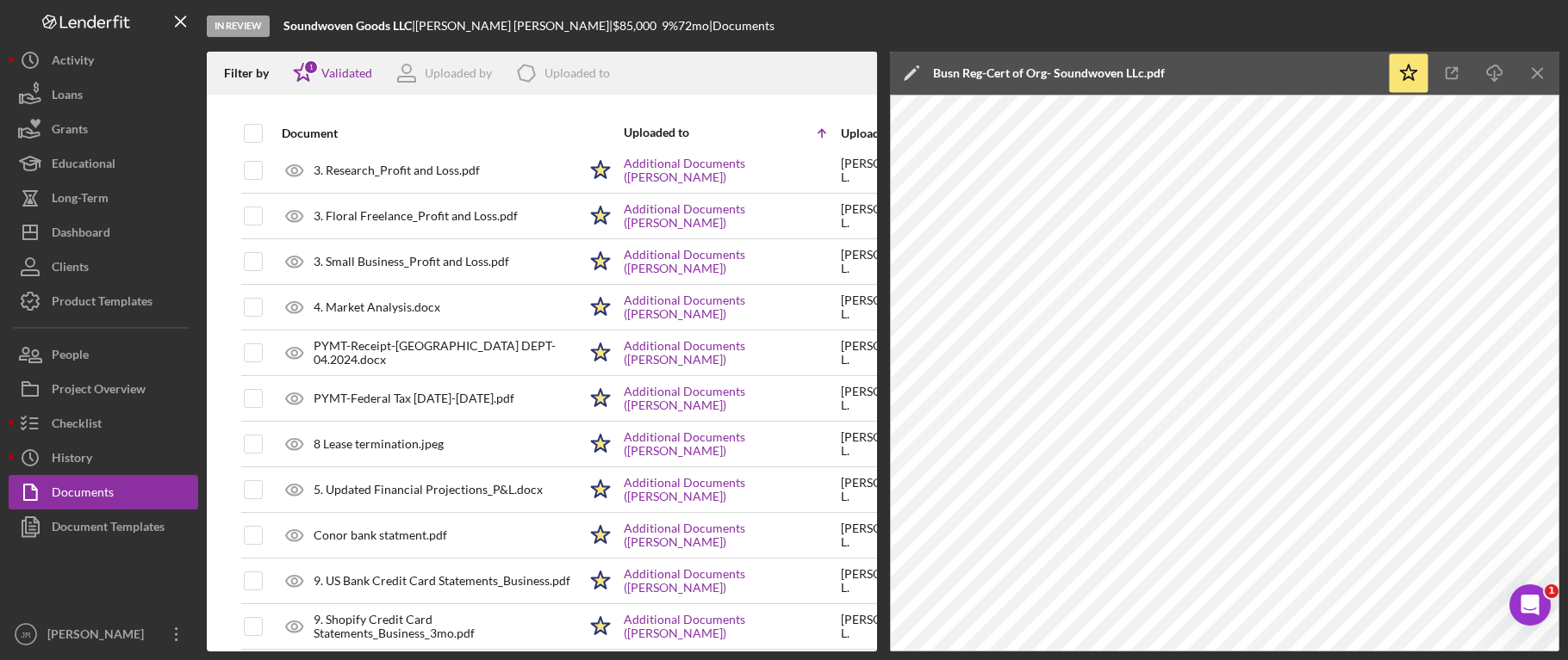
scroll to position [2938, 0]
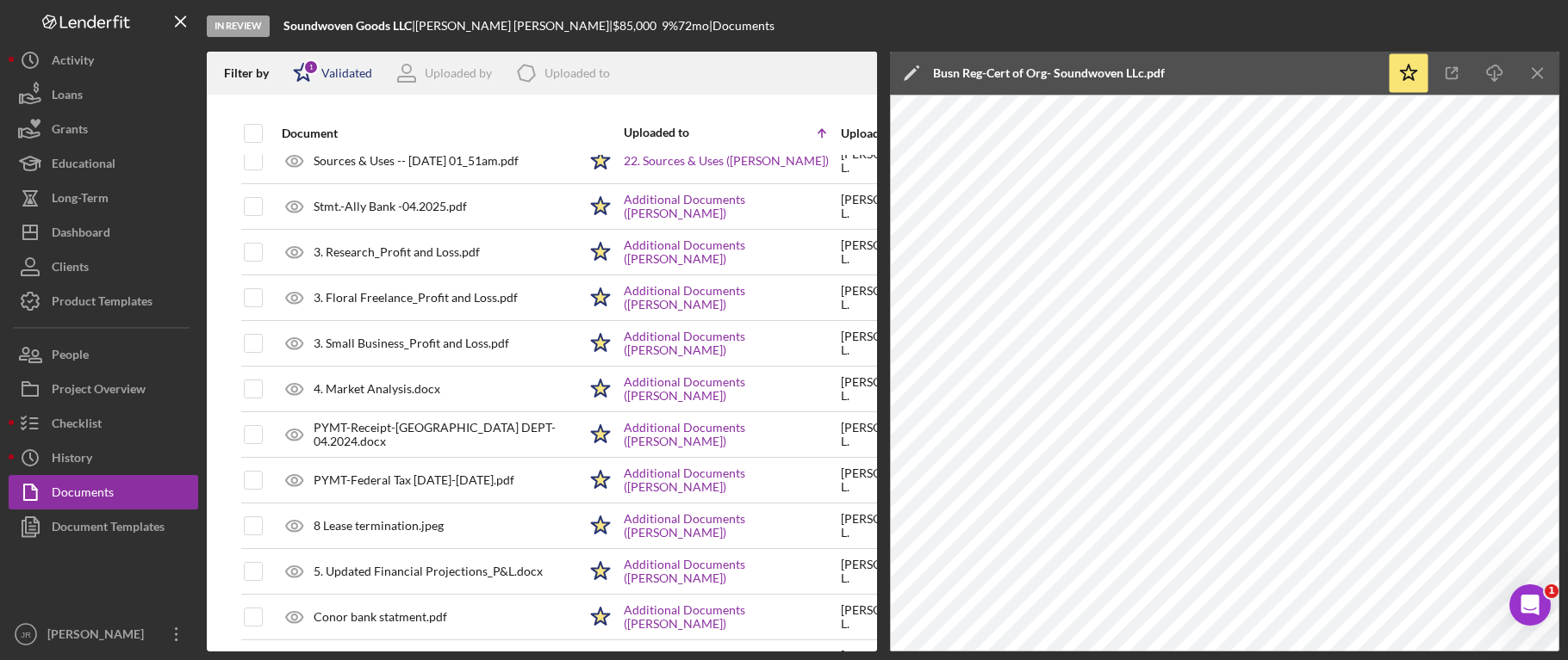
click at [349, 56] on div "Icon/Star 1 Validated" at bounding box center [327, 73] width 91 height 43
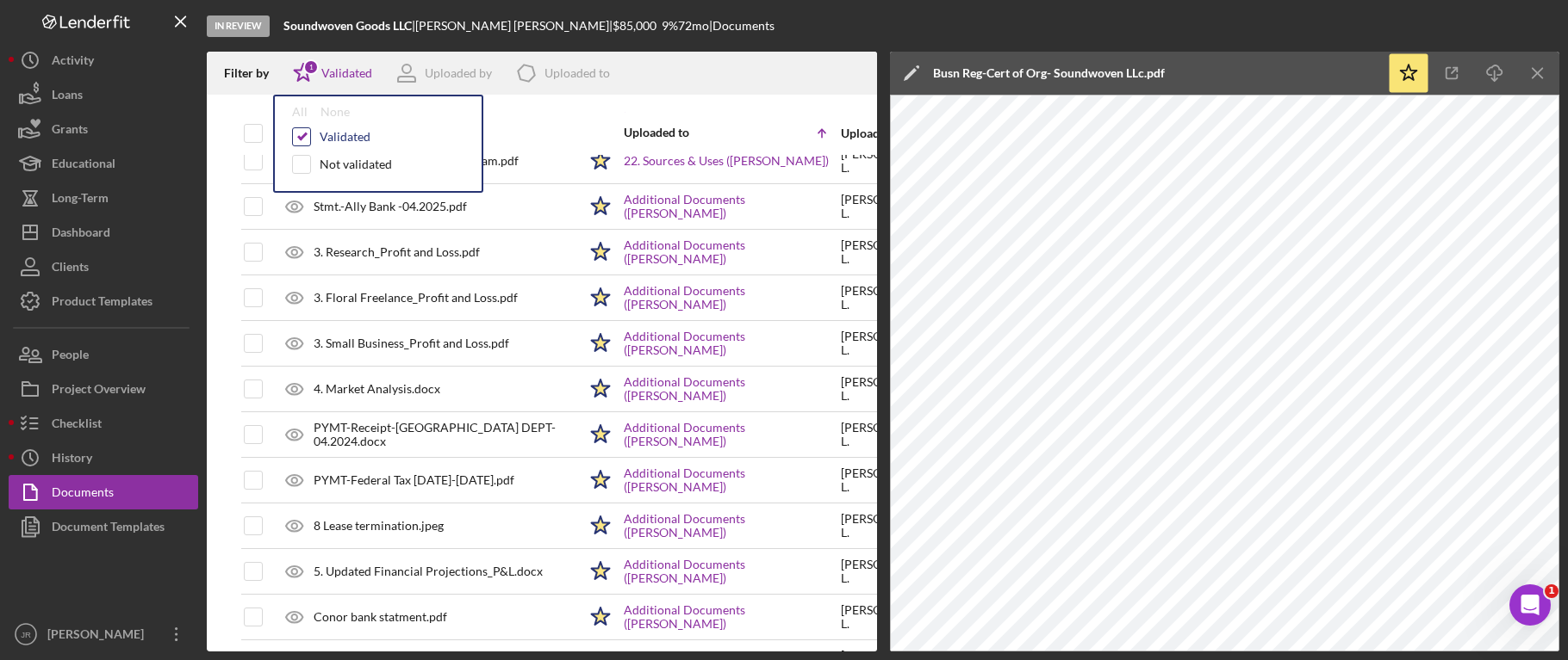
click at [302, 137] on input "checkbox" at bounding box center [301, 136] width 17 height 17
checkbox input "false"
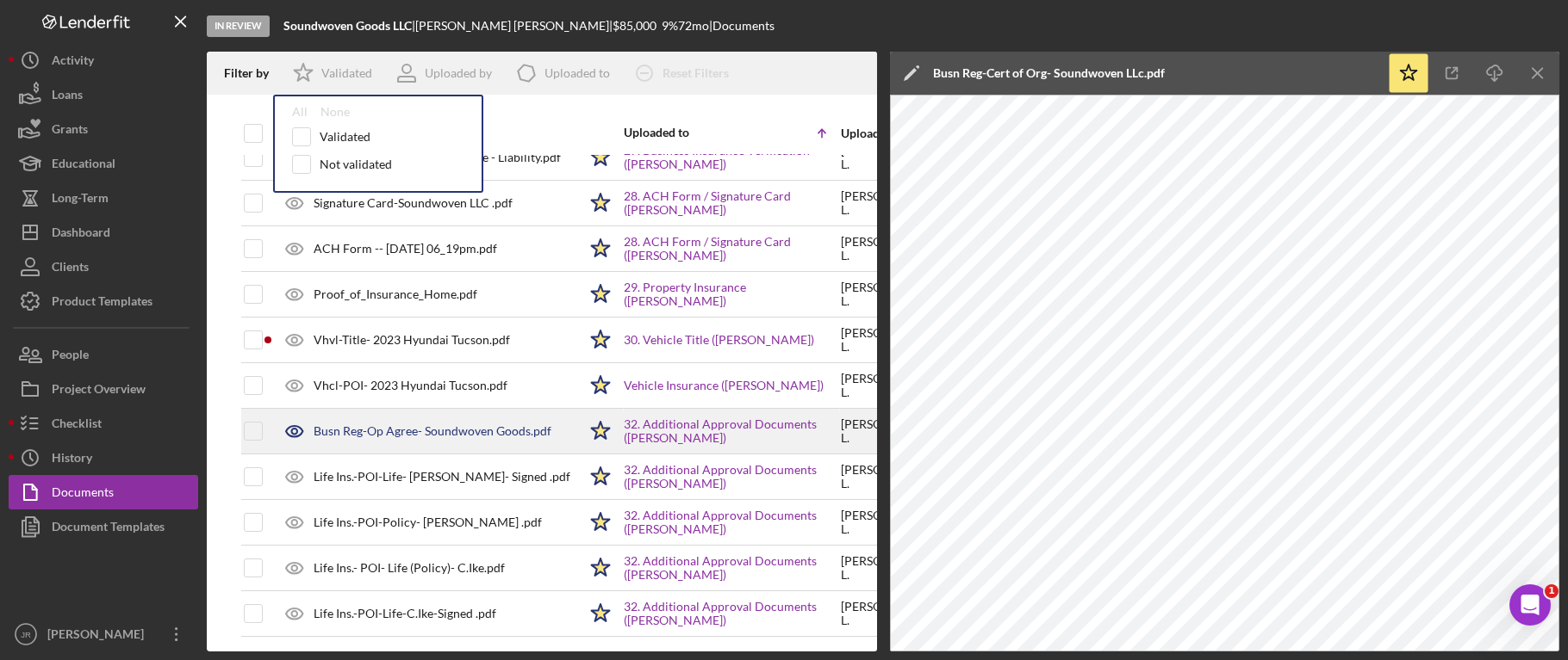
scroll to position [4463, 0]
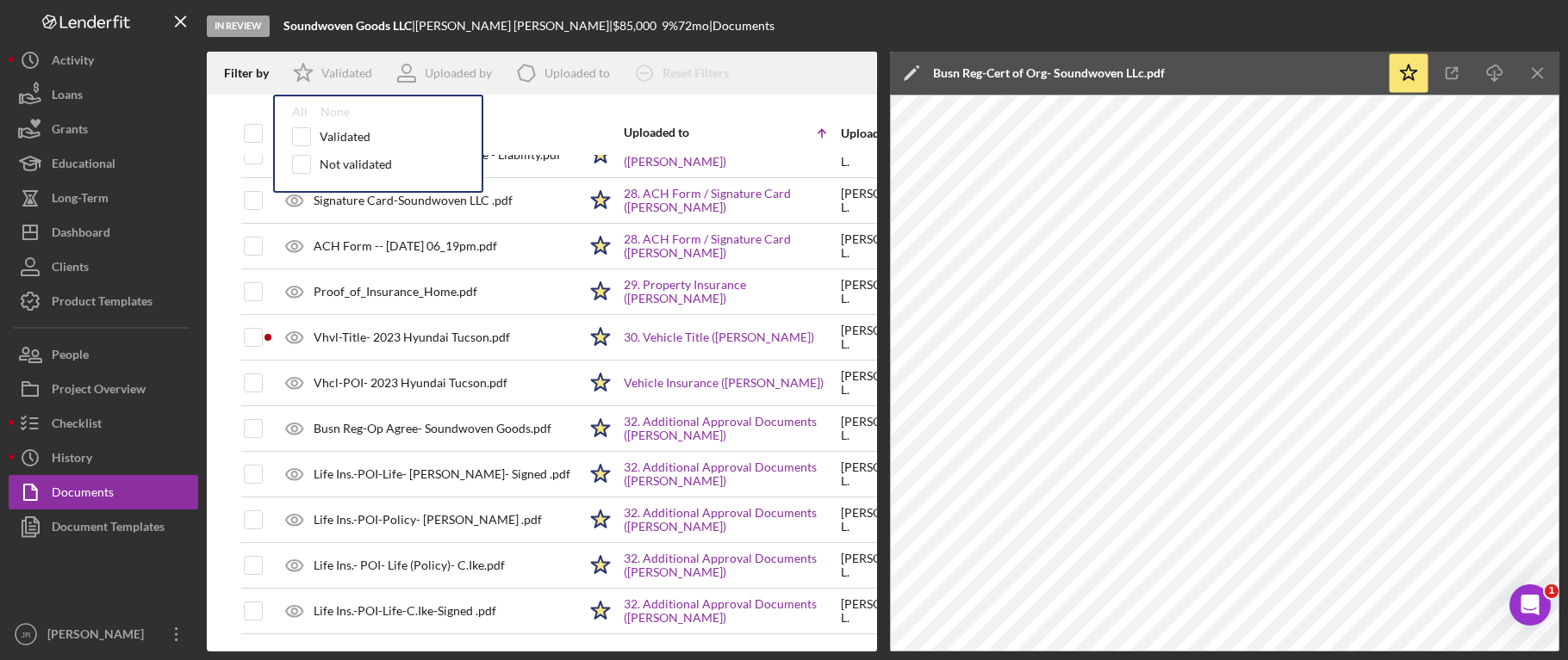
click at [728, 92] on div "Filter by Icon/Star Validated All None Validated Not validated Uploaded by Icon…" at bounding box center [541, 73] width 670 height 43
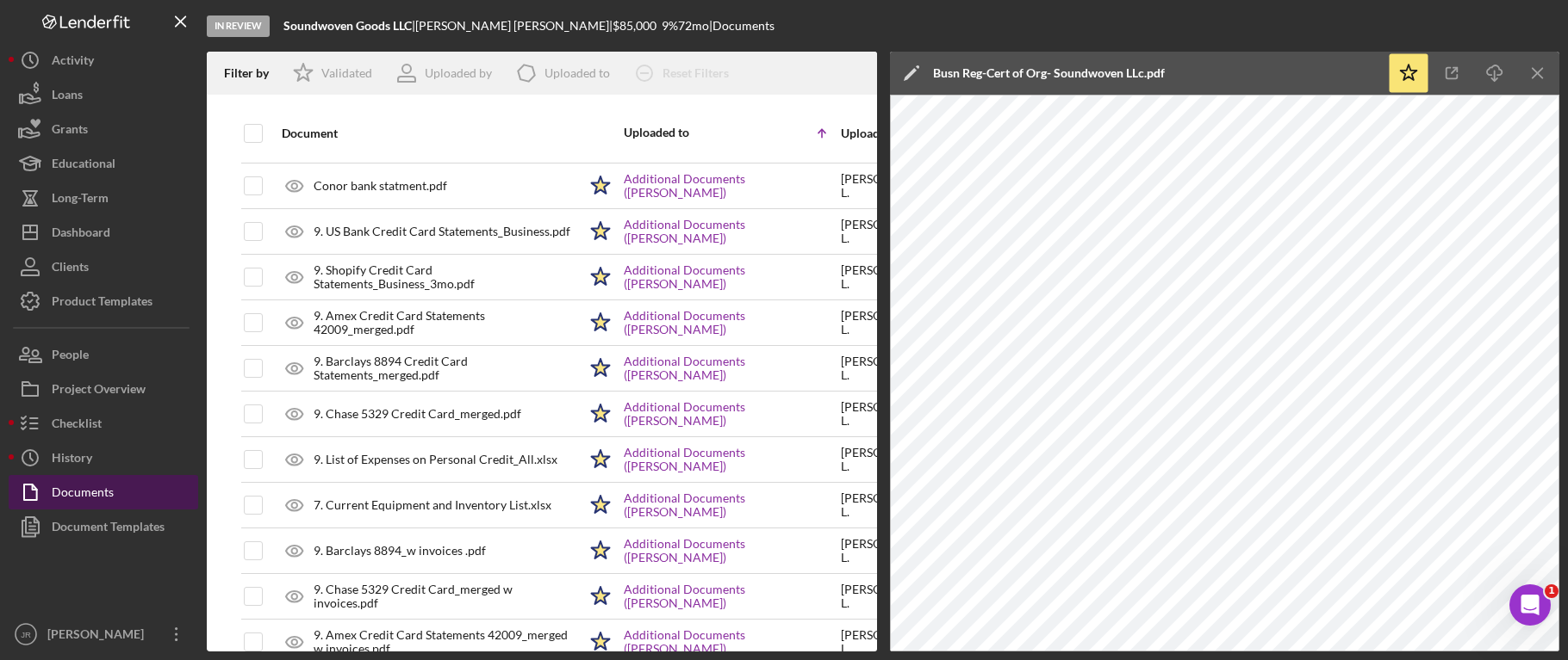
scroll to position [3688, 0]
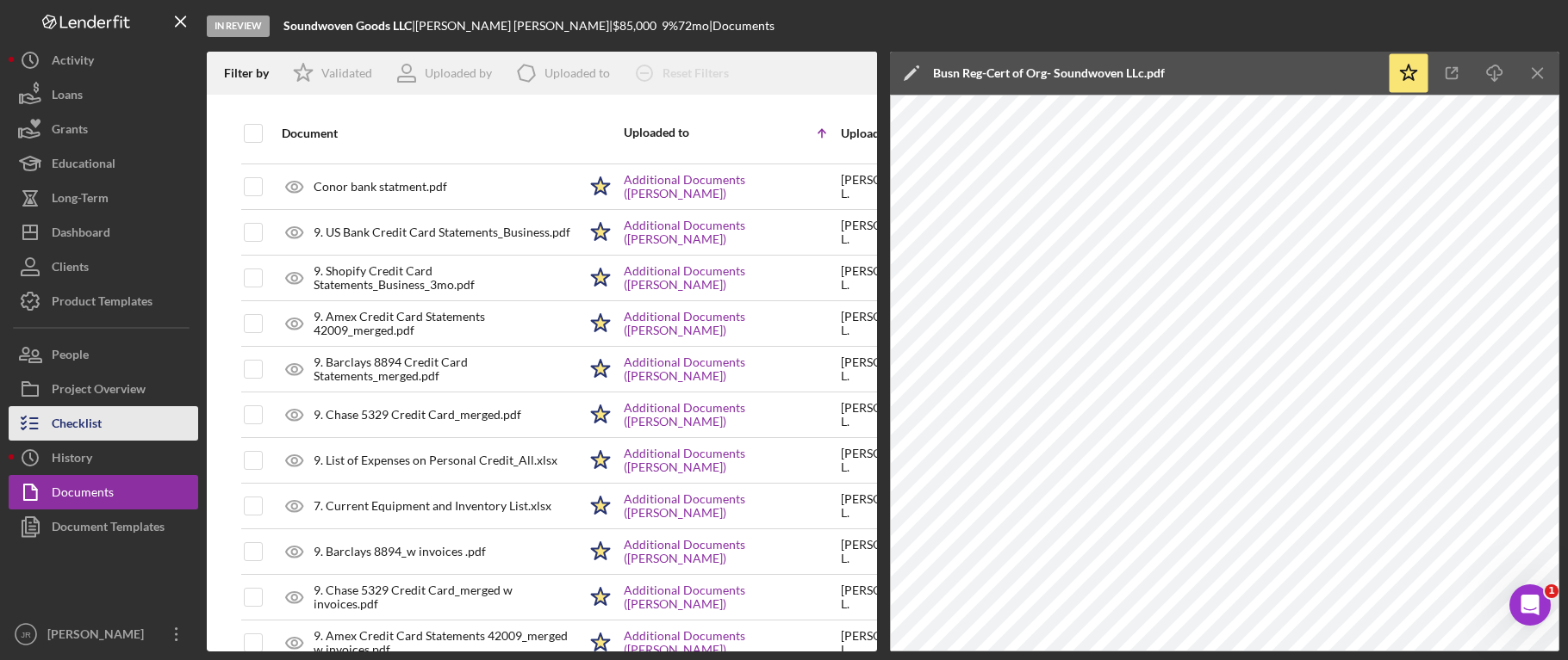
drag, startPoint x: 100, startPoint y: 429, endPoint x: 126, endPoint y: 419, distance: 27.9
click at [100, 428] on div "Checklist" at bounding box center [76, 425] width 50 height 38
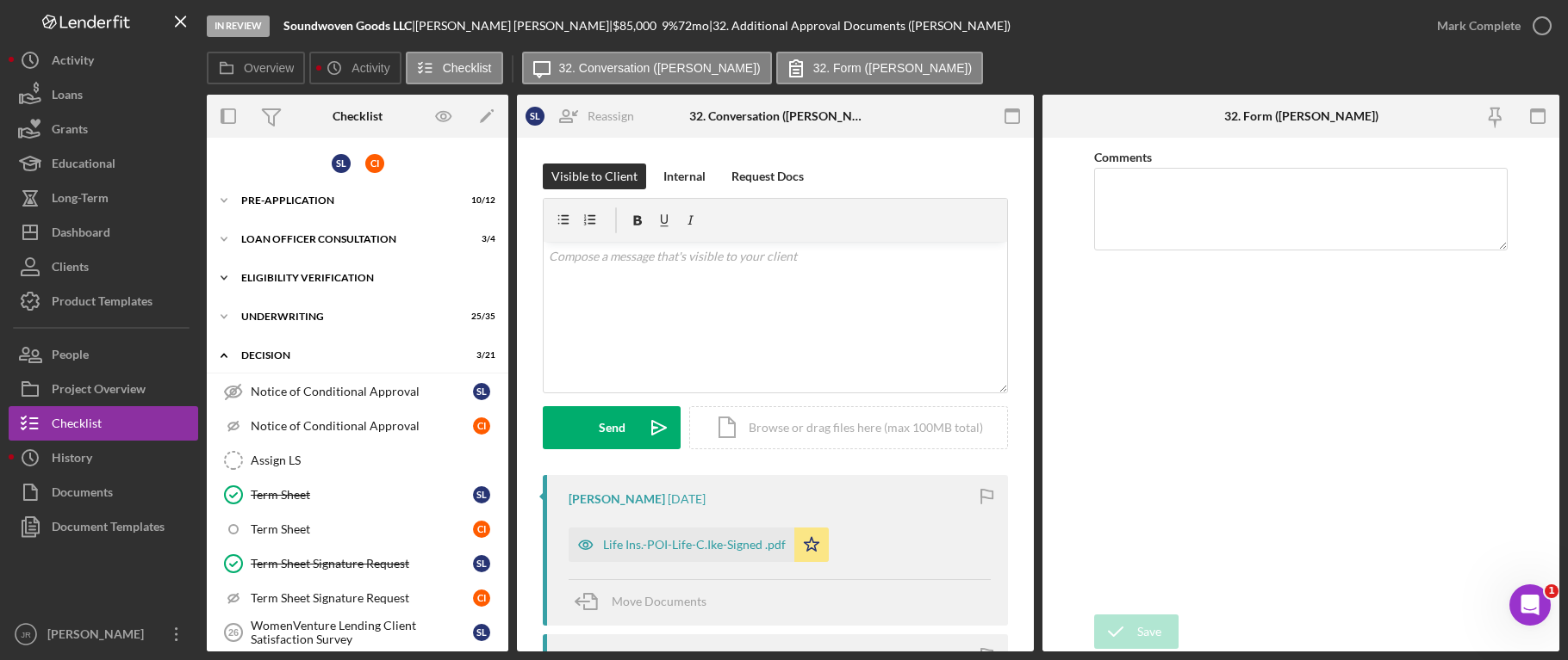
click at [220, 283] on icon "Icon/Expander" at bounding box center [223, 277] width 35 height 35
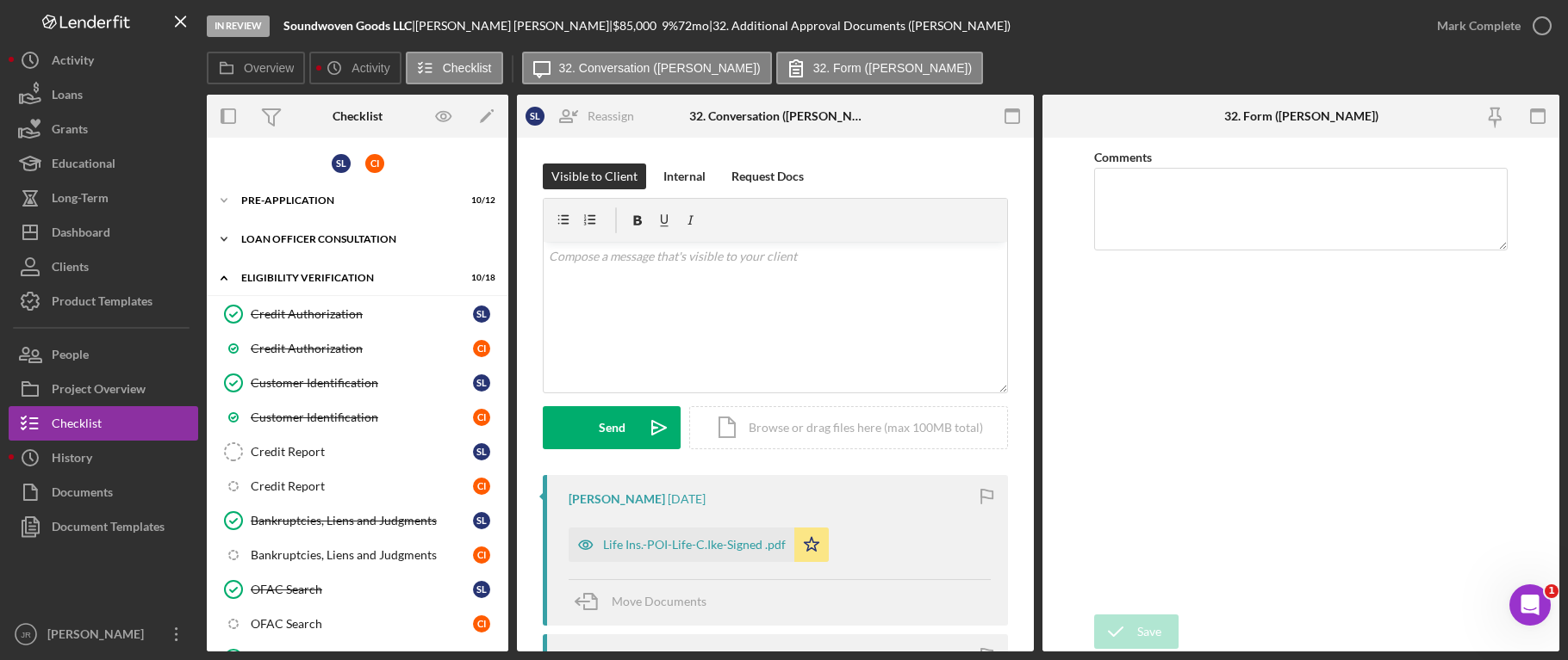
click at [230, 239] on icon "Icon/Expander" at bounding box center [223, 239] width 35 height 35
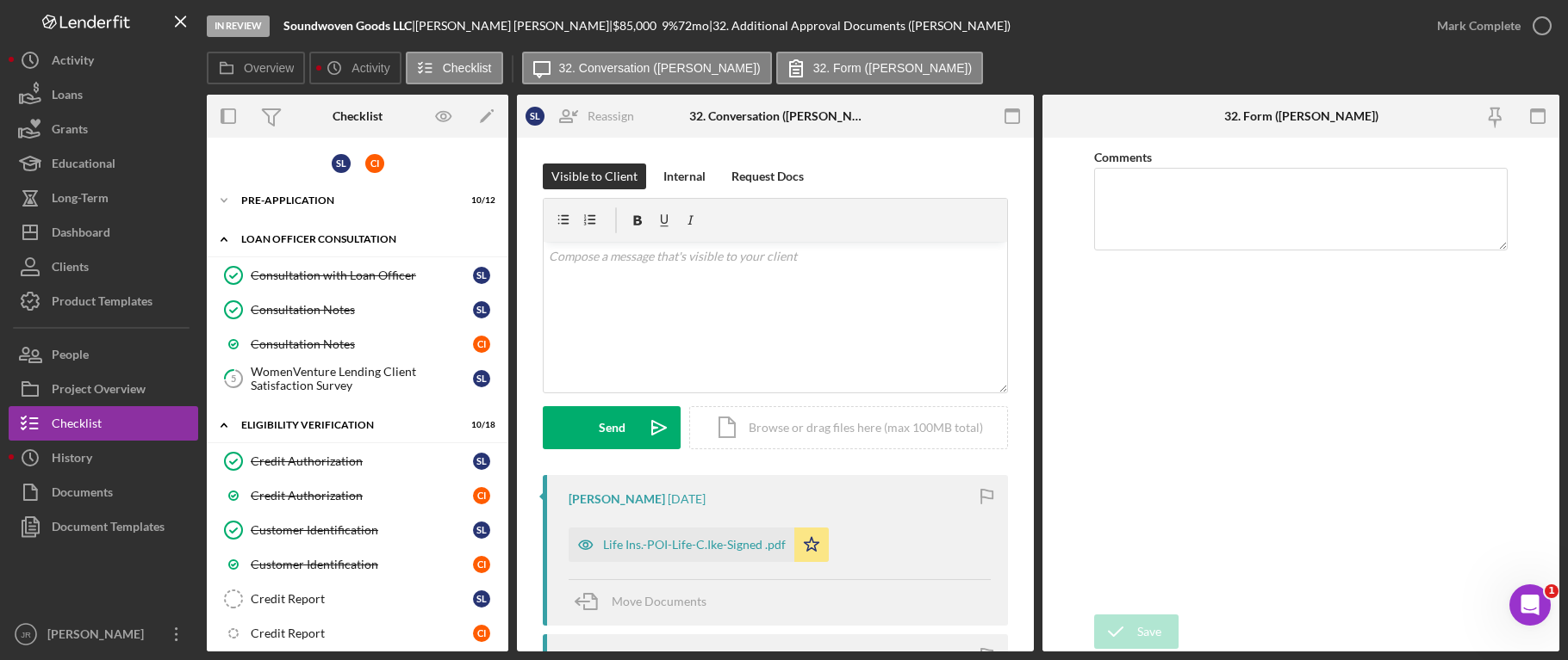
click at [230, 239] on icon "Icon/Expander" at bounding box center [223, 239] width 35 height 35
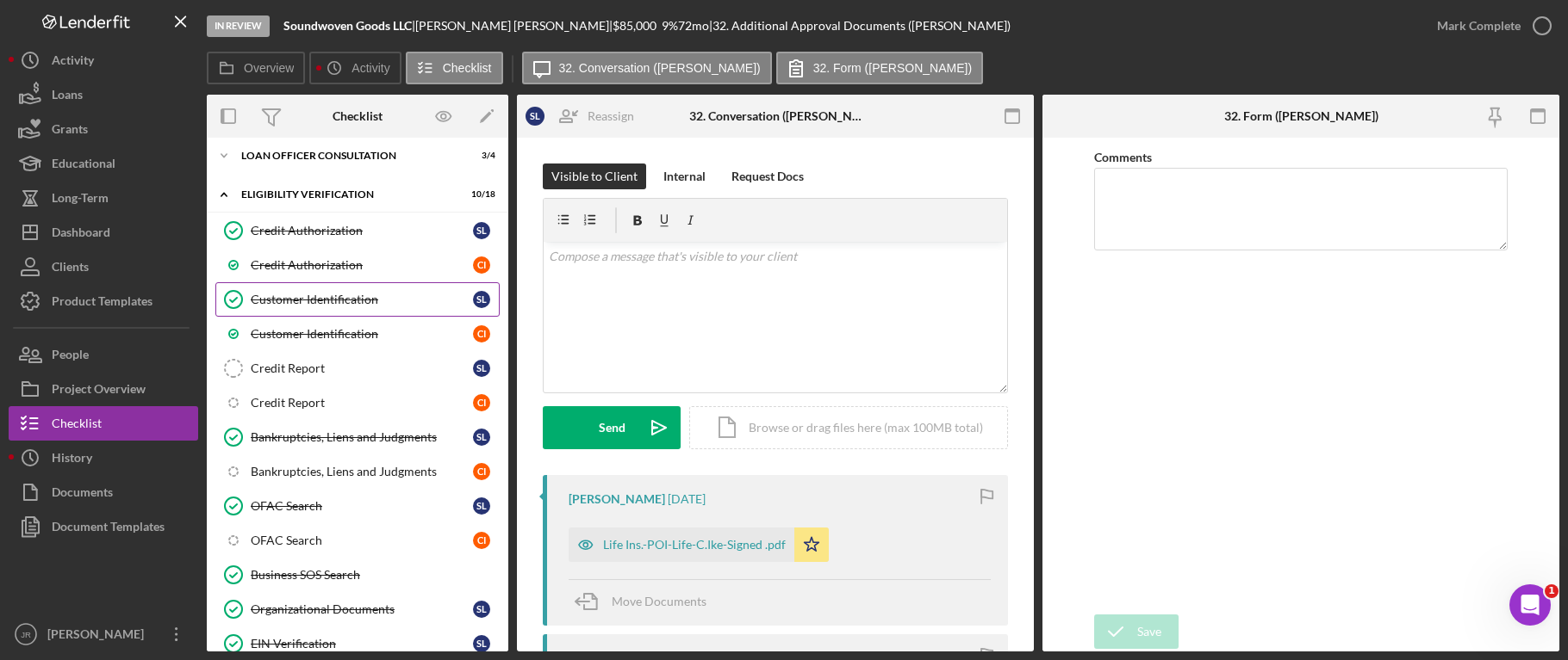
scroll to position [173, 0]
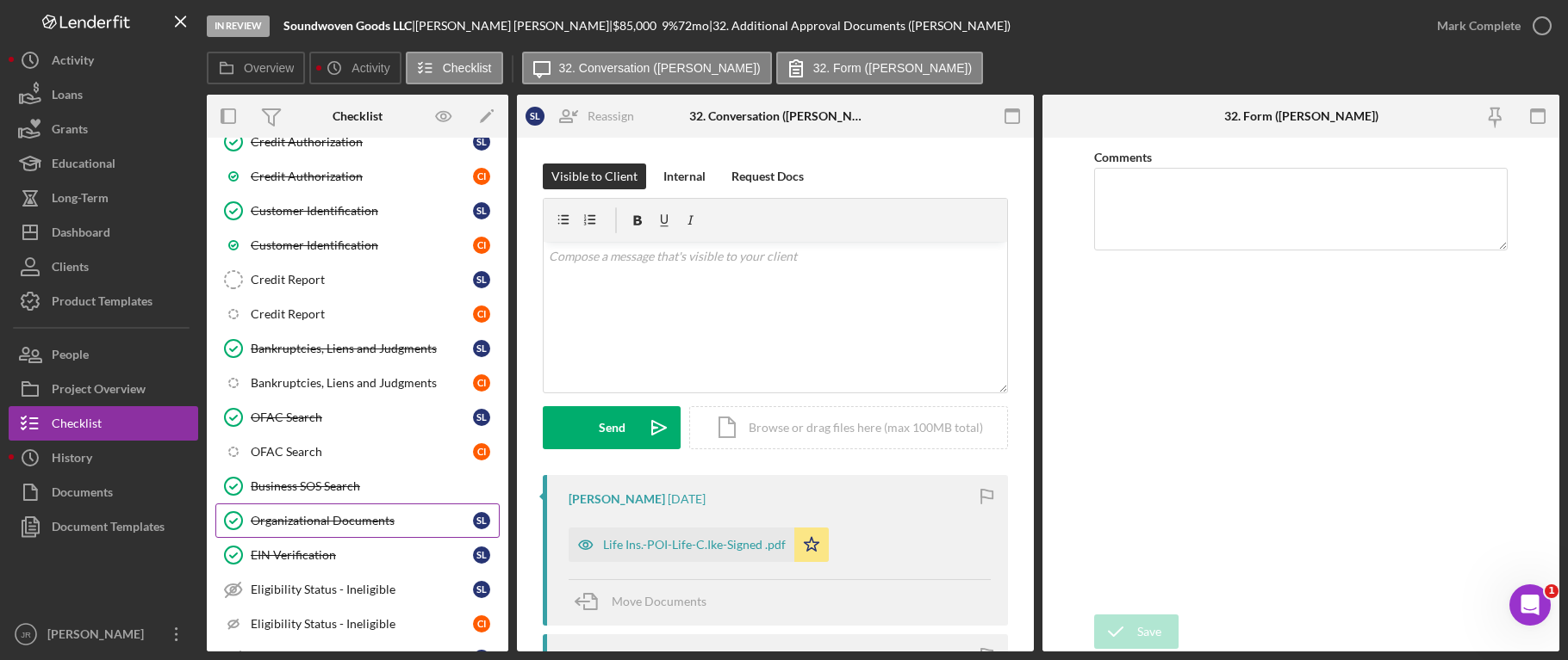
click at [336, 518] on div "Organizational Documents" at bounding box center [361, 521] width 222 height 14
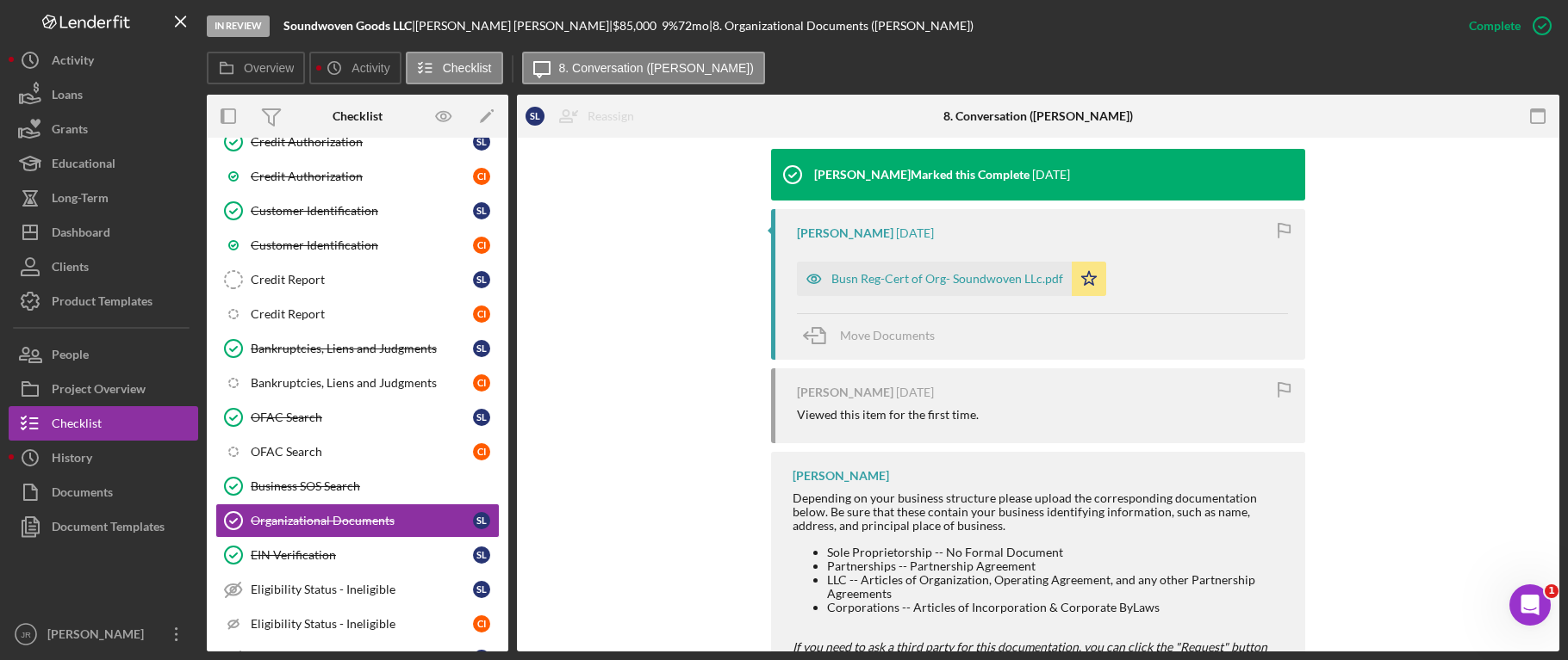
scroll to position [491, 0]
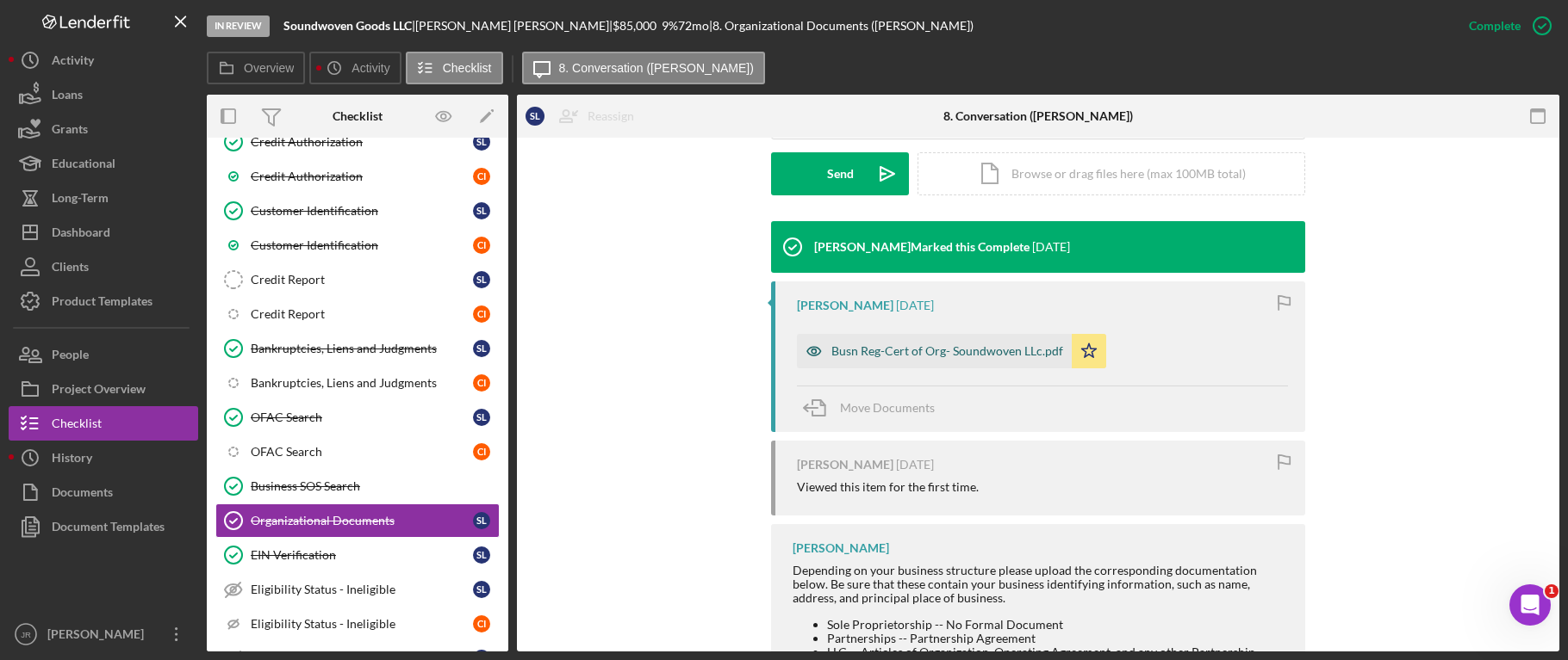
click at [860, 344] on div "Busn Reg-Cert of Org- Soundwoven LLc.pdf" at bounding box center [946, 351] width 232 height 14
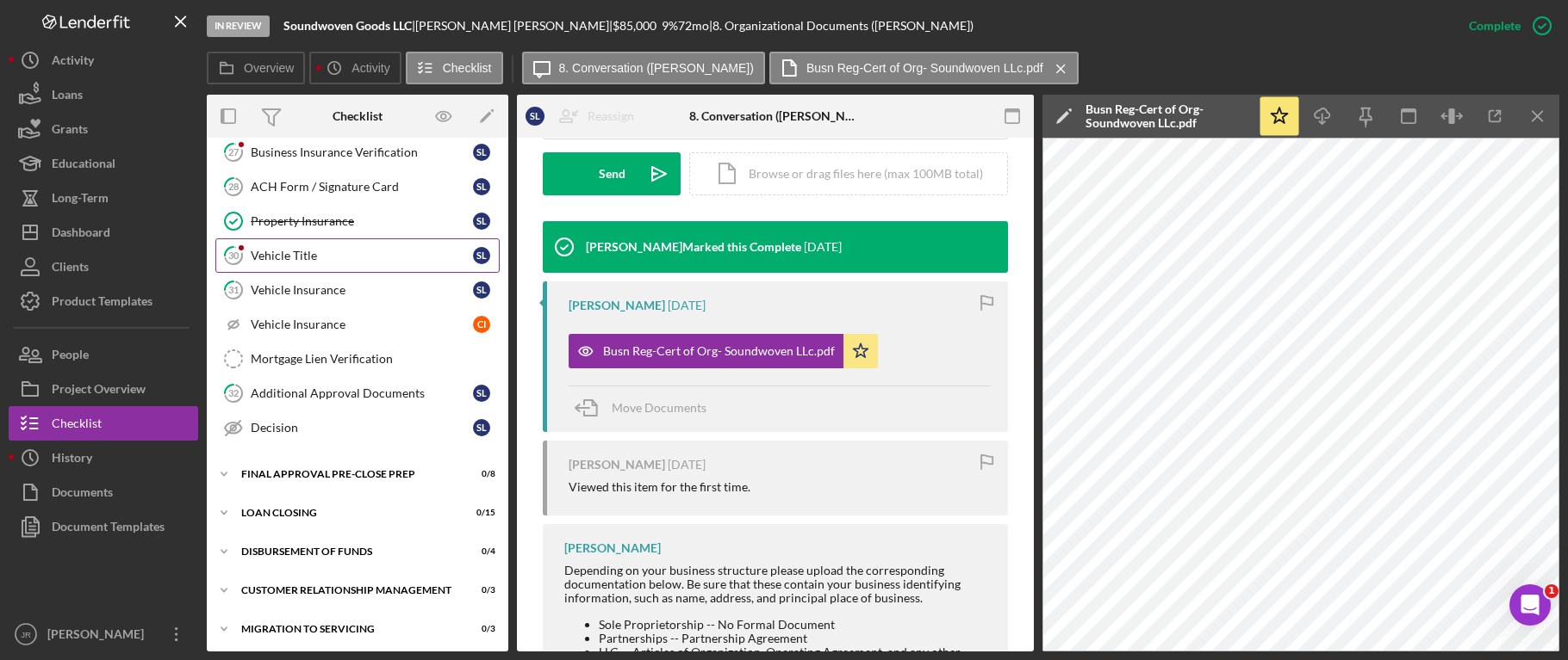
scroll to position [1286, 0]
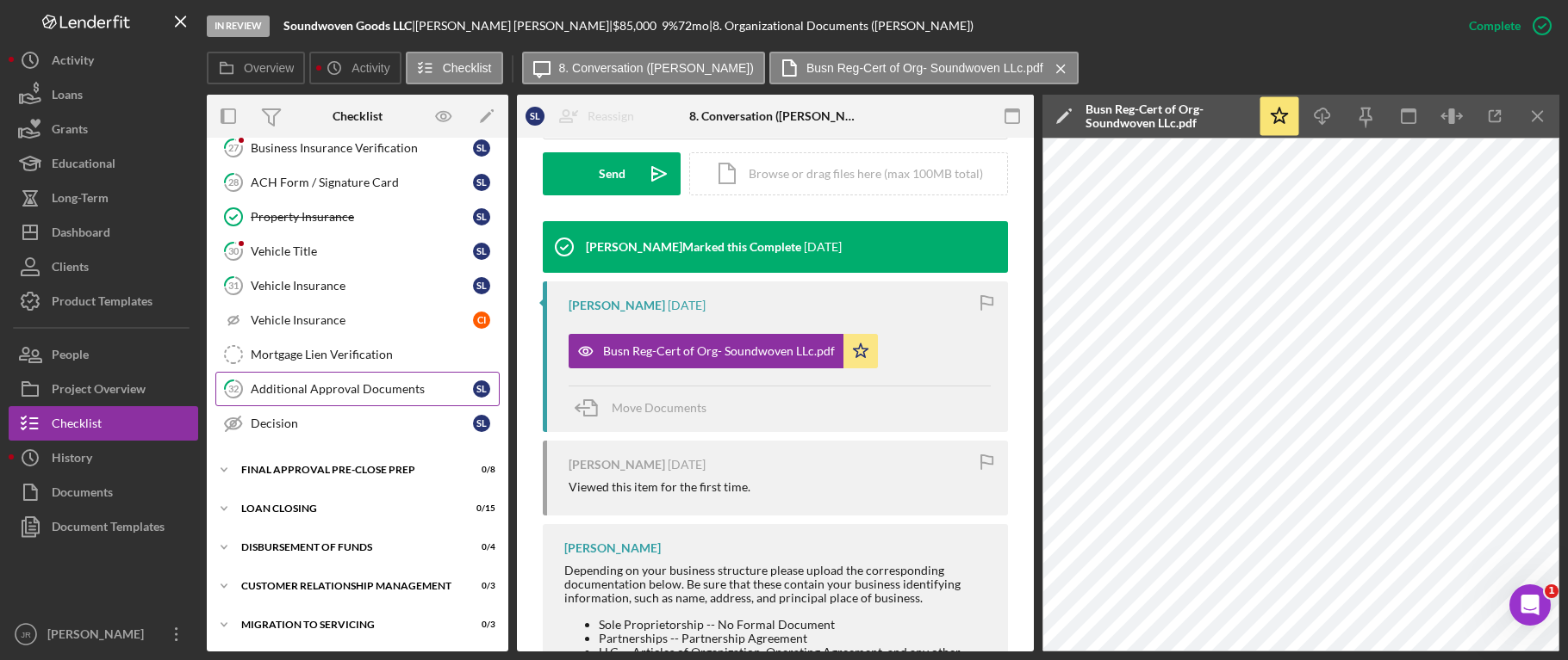
click at [299, 401] on link "32 Additional Approval Documents S L" at bounding box center [357, 389] width 284 height 35
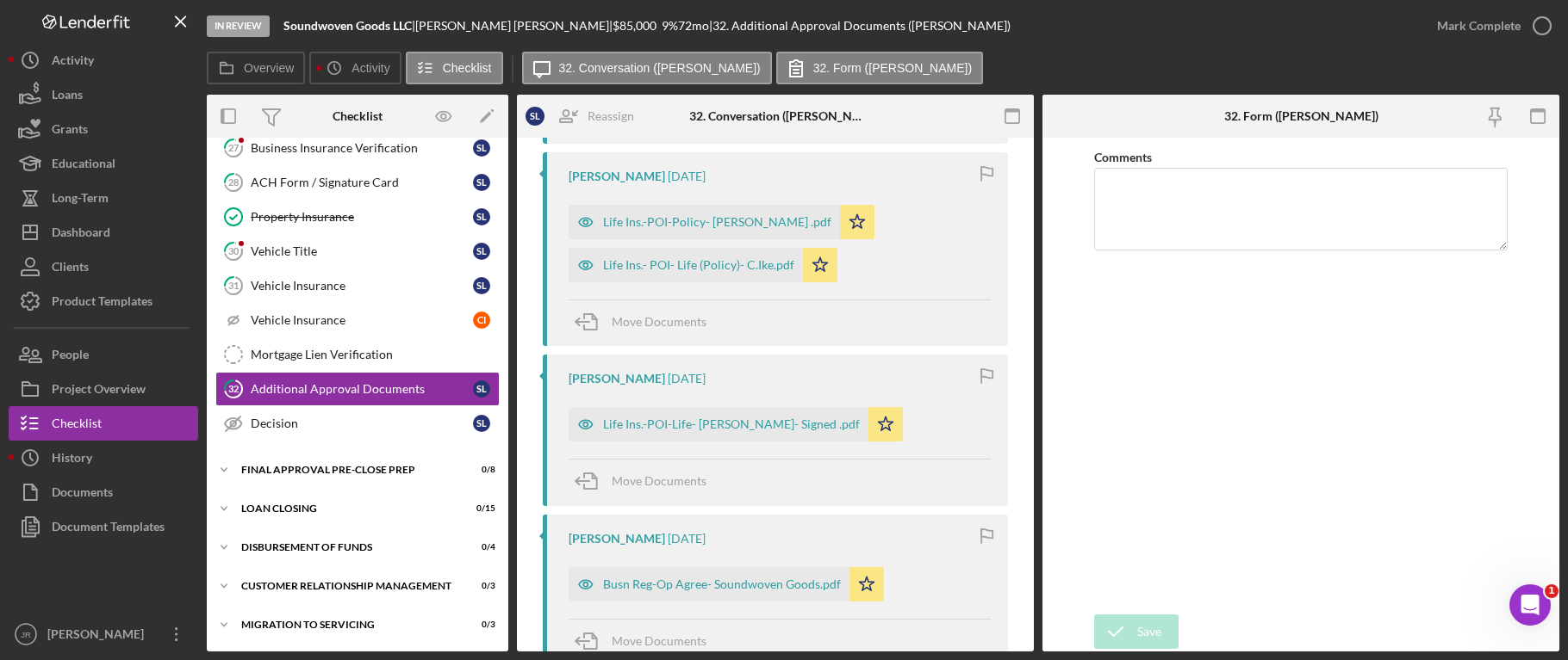
scroll to position [430, 0]
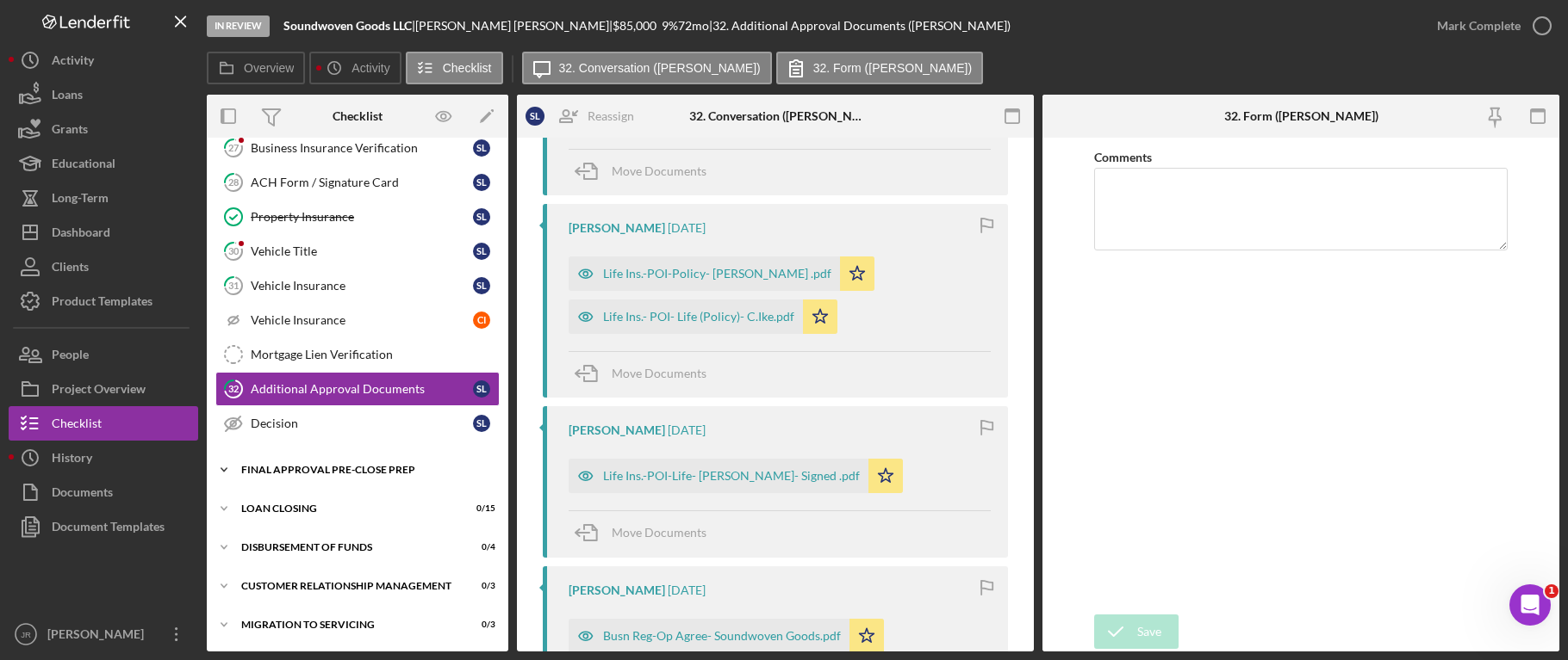
click at [224, 467] on icon "Icon/Expander" at bounding box center [223, 470] width 35 height 35
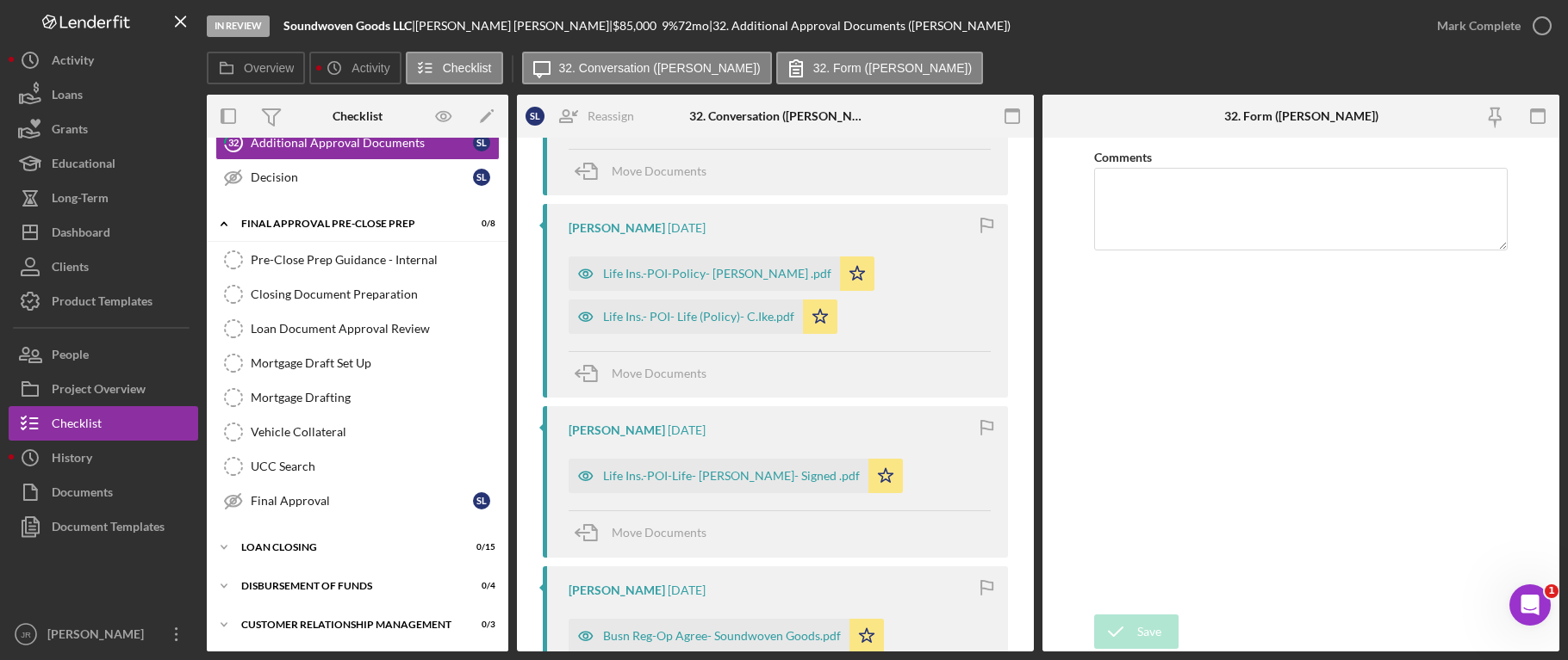
scroll to position [1545, 0]
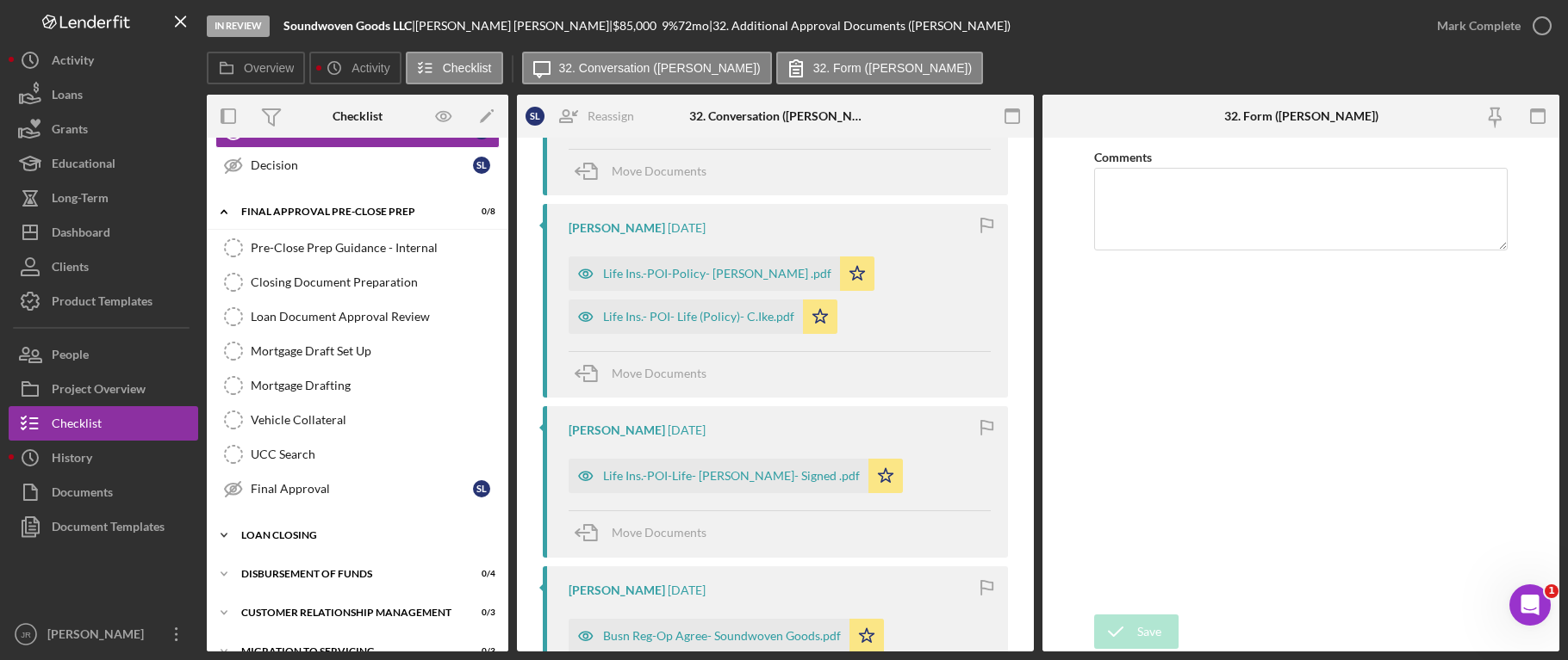
click at [275, 535] on div "Loan Closing" at bounding box center [363, 536] width 246 height 10
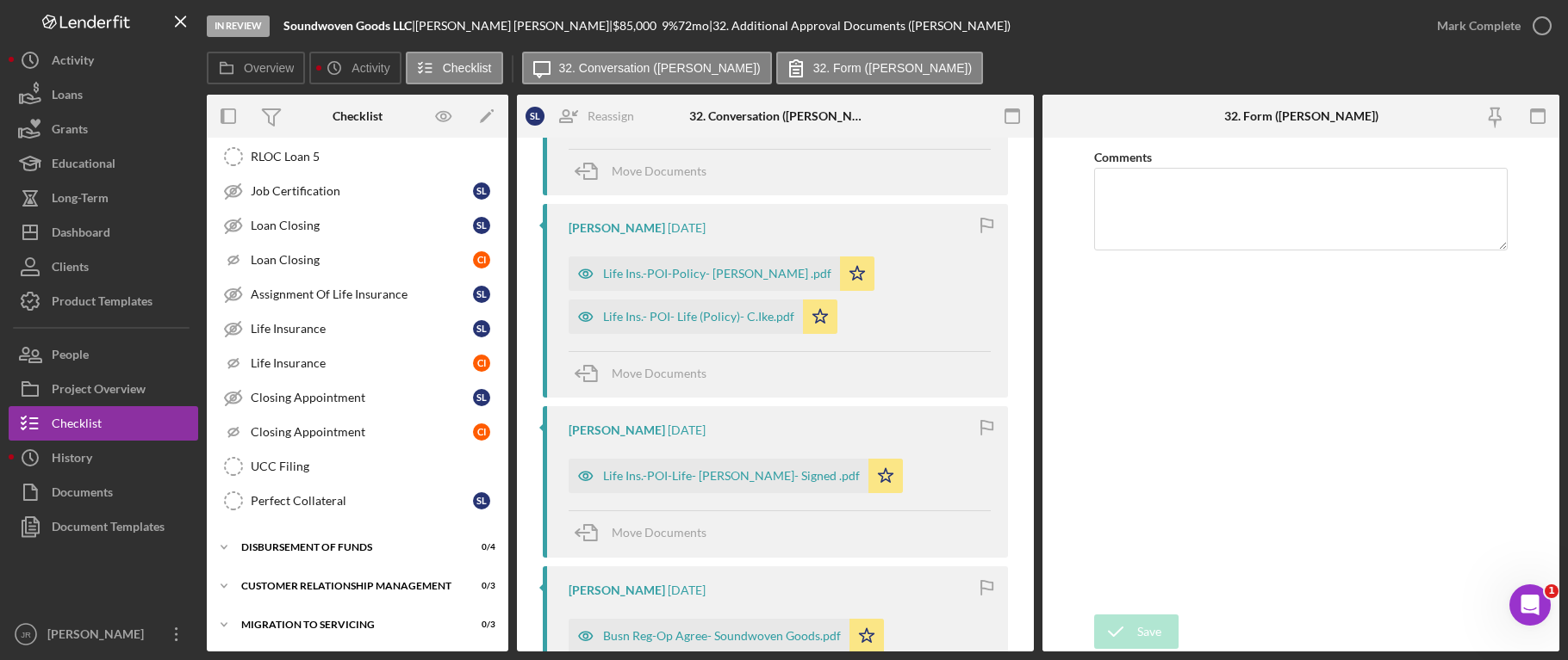
scroll to position [1667, 0]
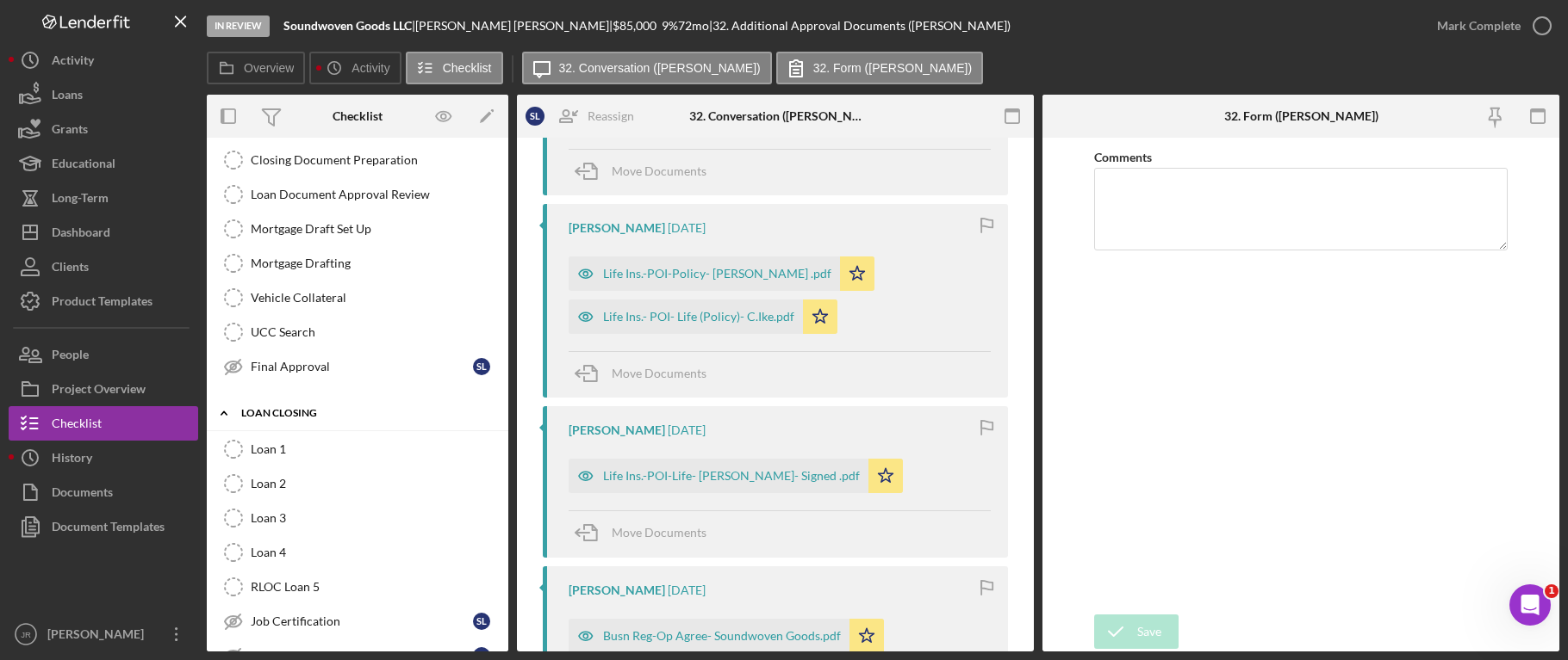
click at [219, 418] on icon "Icon/Expander" at bounding box center [223, 413] width 35 height 35
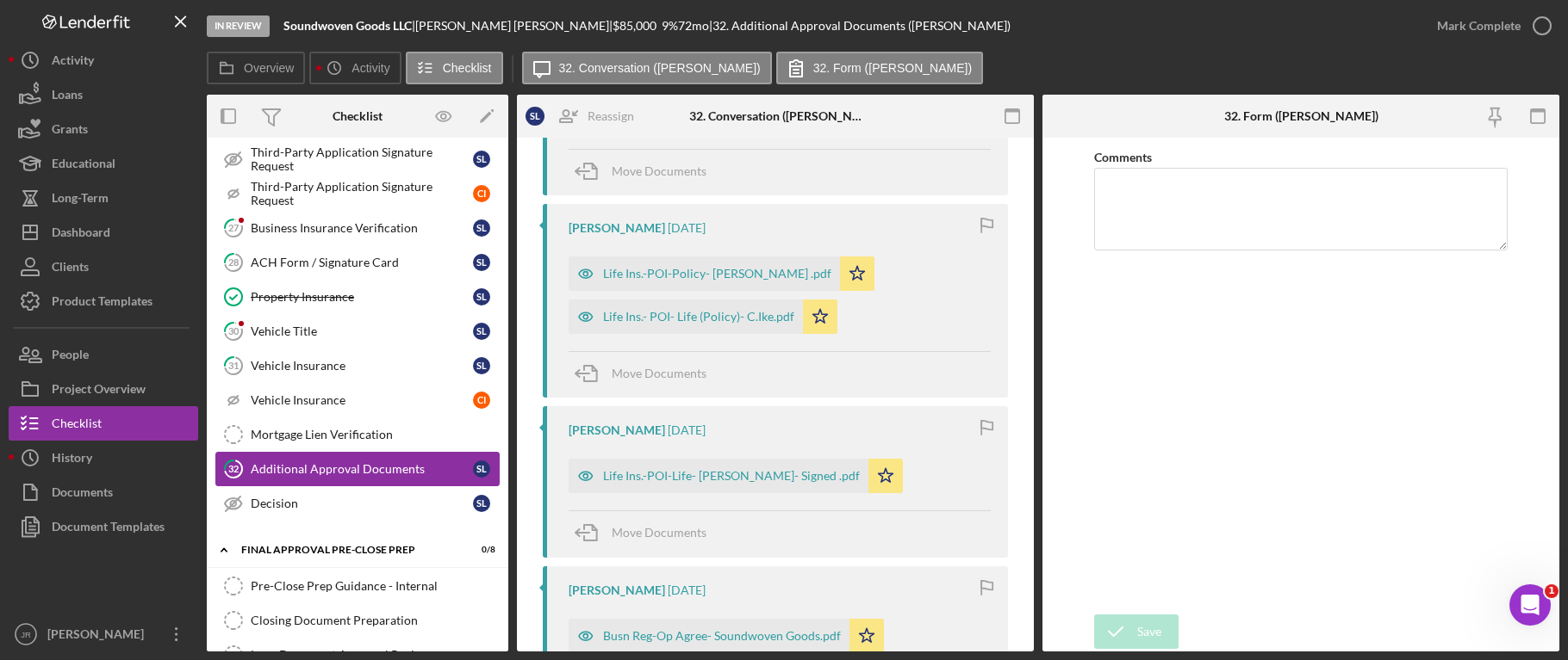
scroll to position [1313, 0]
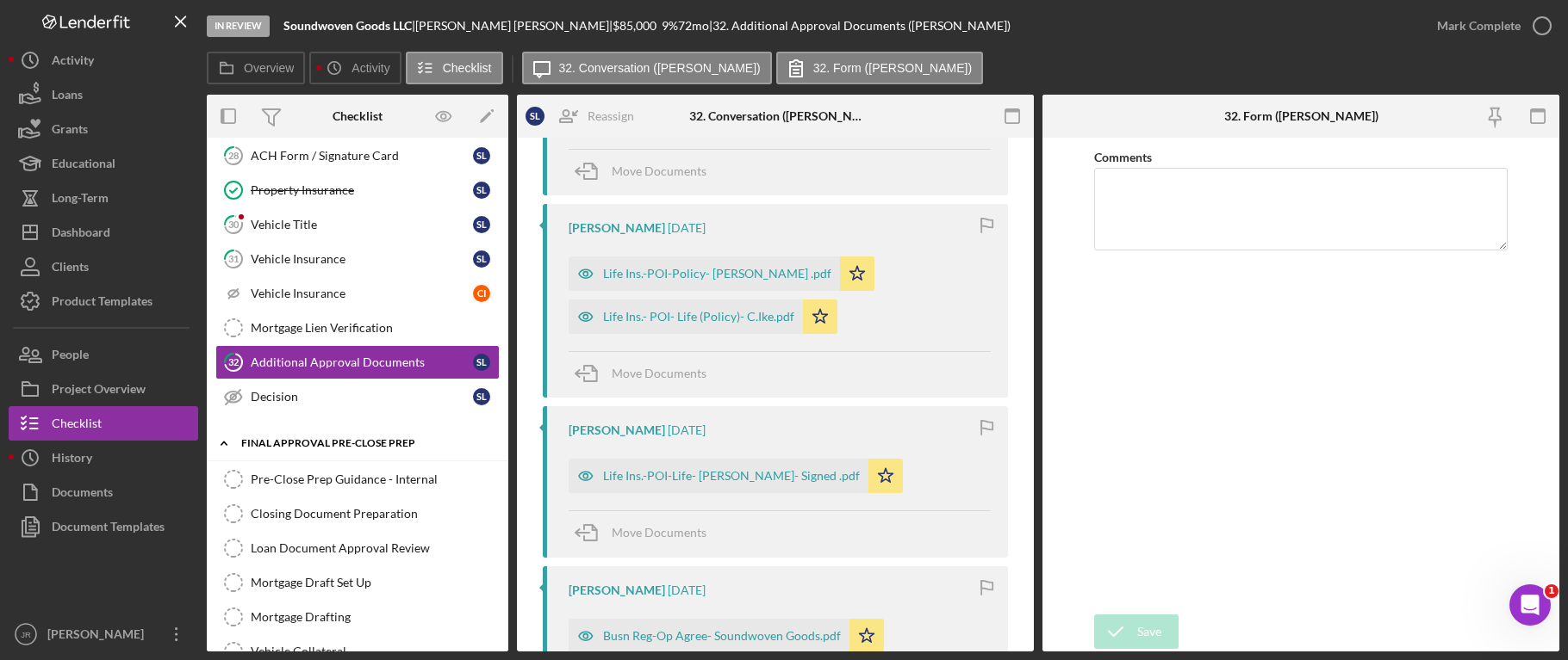
click at [221, 449] on icon "Icon/Expander" at bounding box center [223, 443] width 35 height 35
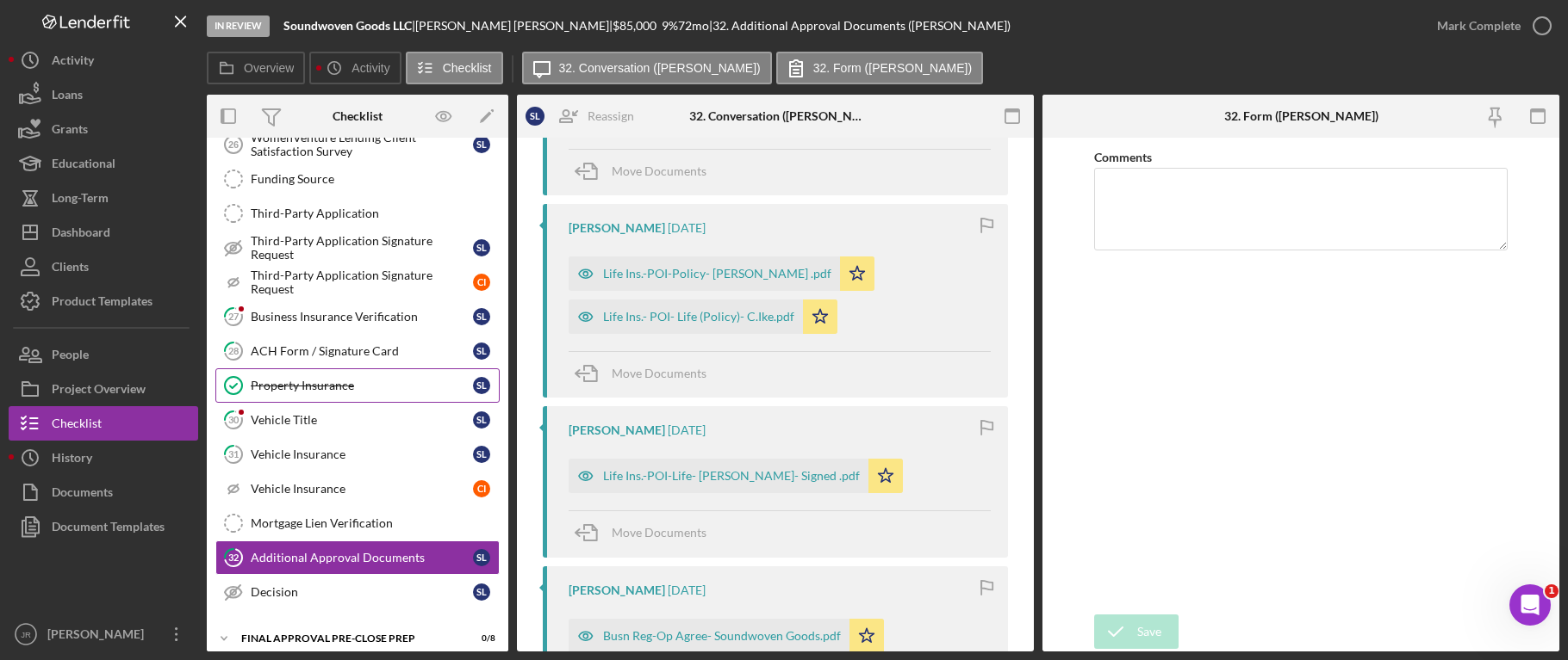
scroll to position [942, 0]
